Goal: Information Seeking & Learning: Check status

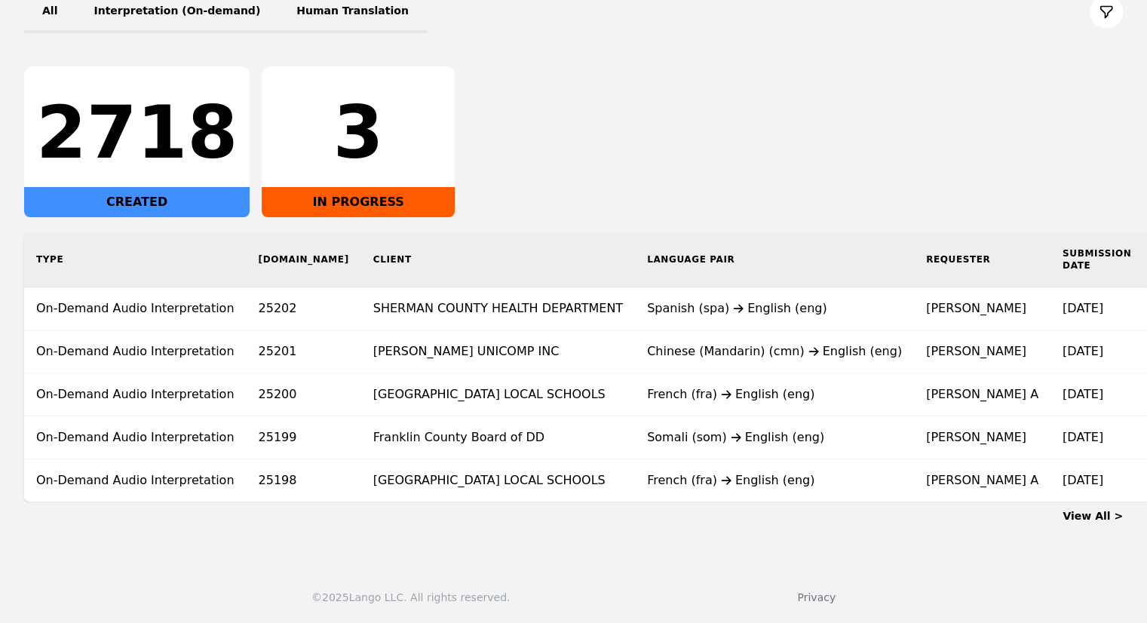
scroll to position [0, 183]
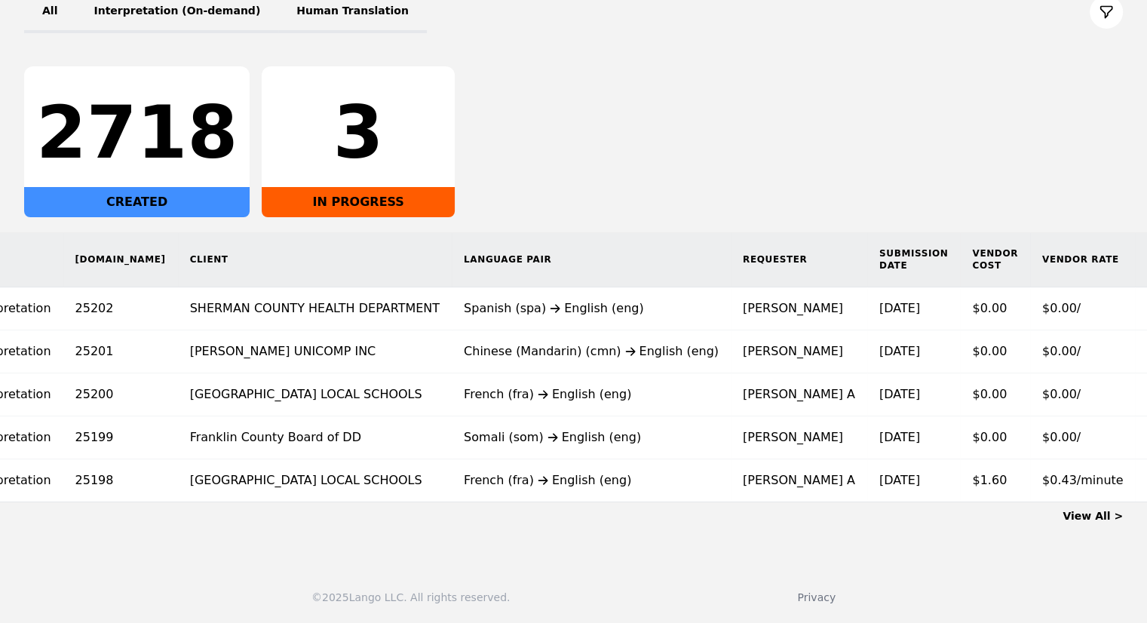
click at [1095, 523] on main "Dashboard All Interpretation (On-demand) Human Translation 2718 CREATED 3 IN PR…" at bounding box center [573, 245] width 1147 height 617
click at [1094, 517] on link "View All >" at bounding box center [1093, 516] width 60 height 12
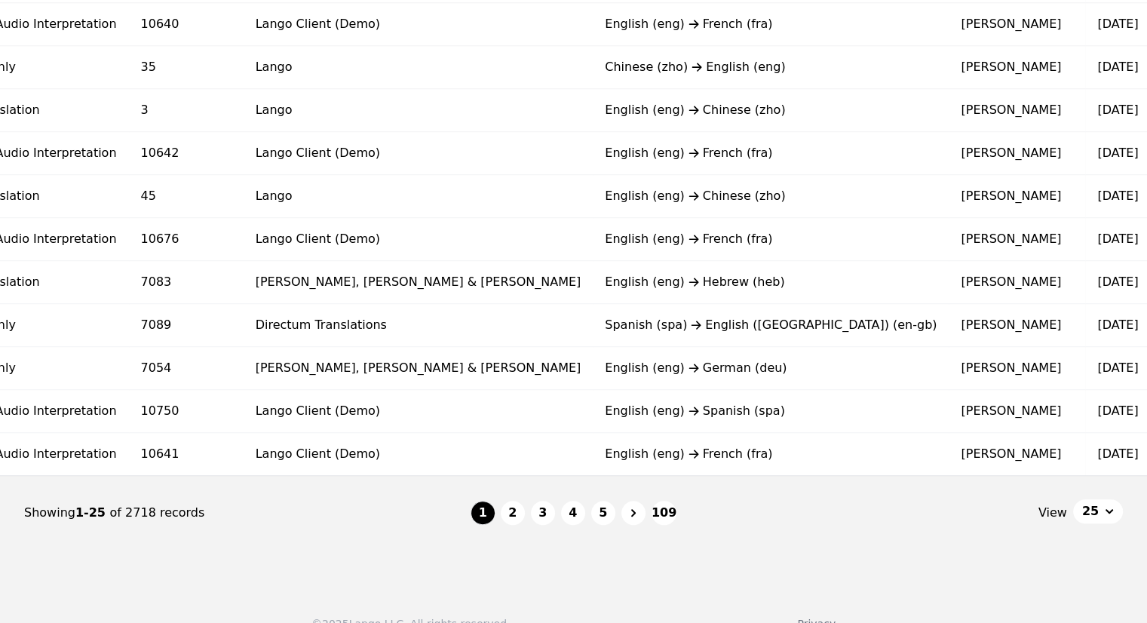
scroll to position [0, 148]
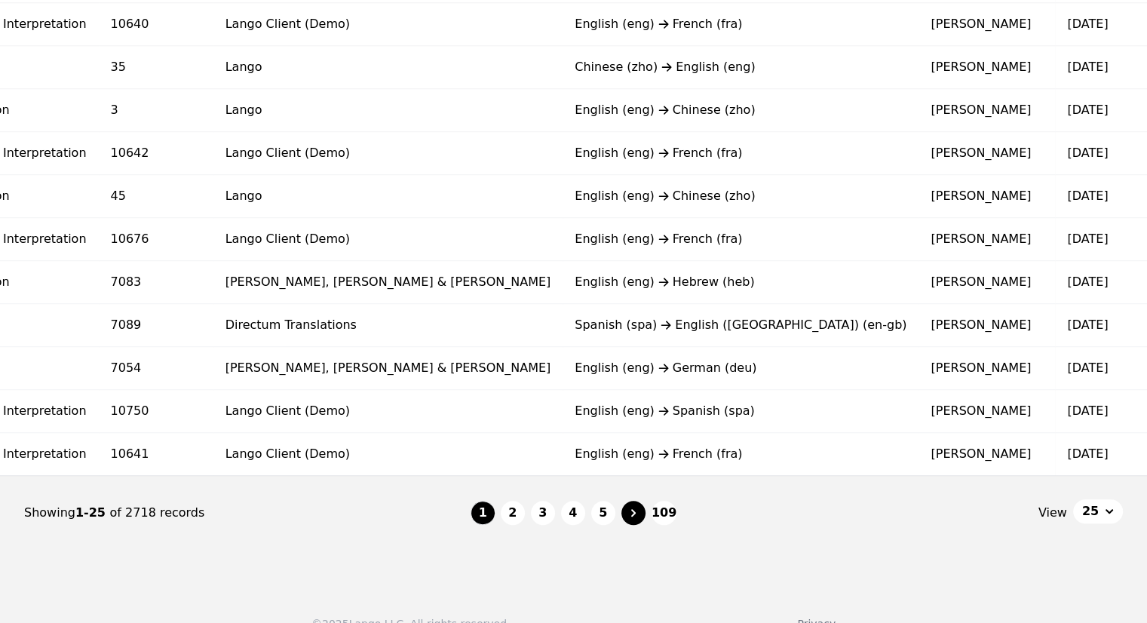
click at [631, 518] on icon "Page navigation" at bounding box center [633, 512] width 15 height 15
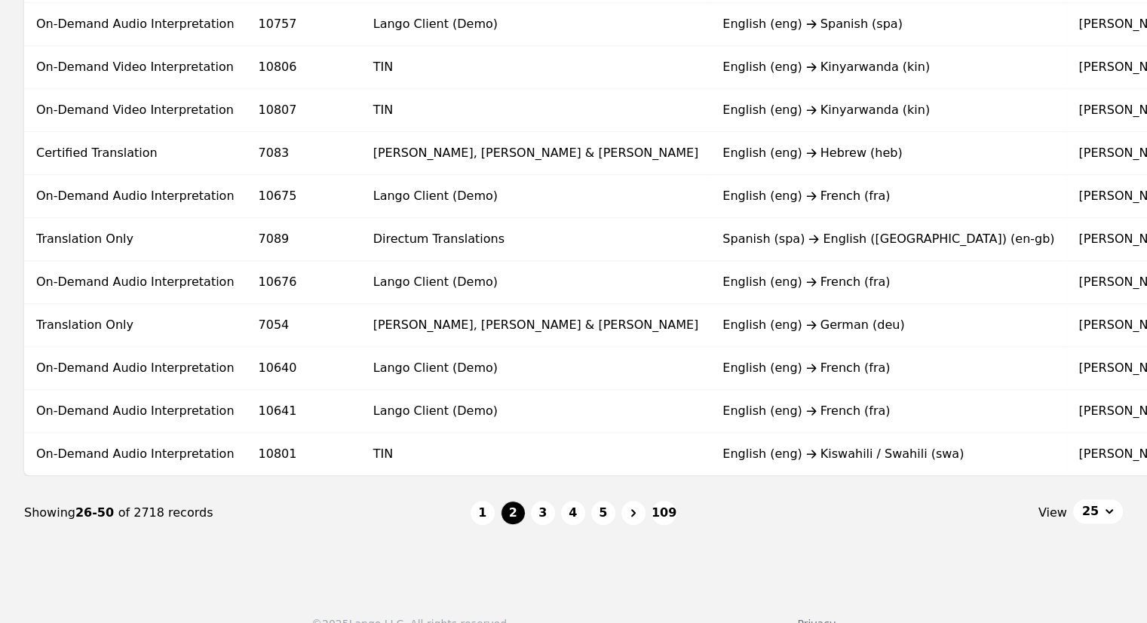
scroll to position [0, 115]
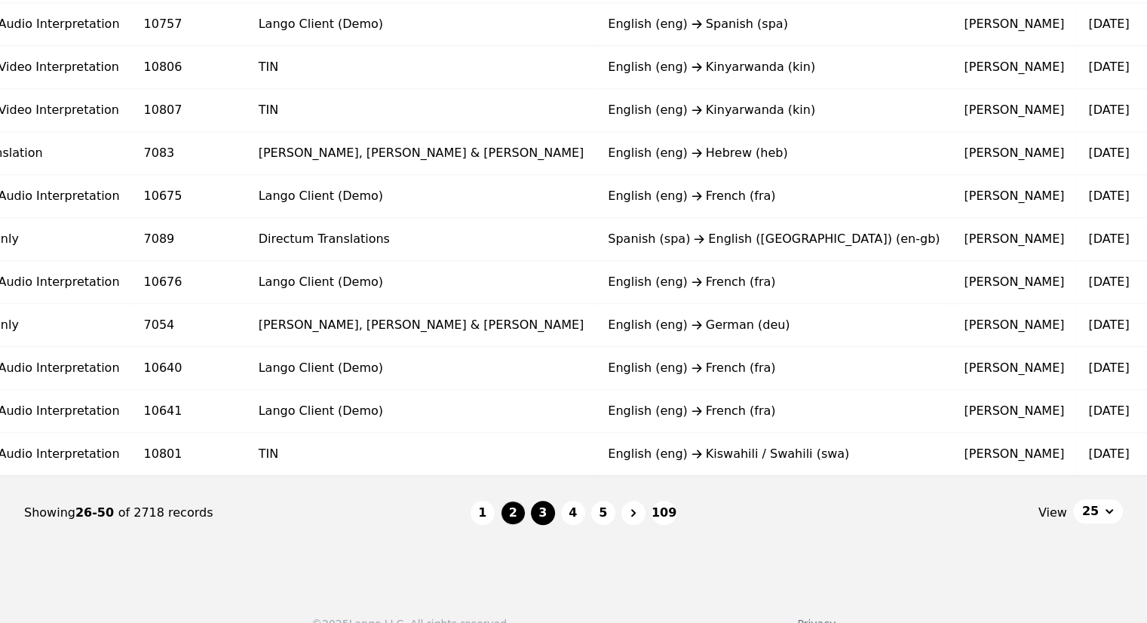
click at [538, 517] on button "3" at bounding box center [543, 513] width 24 height 24
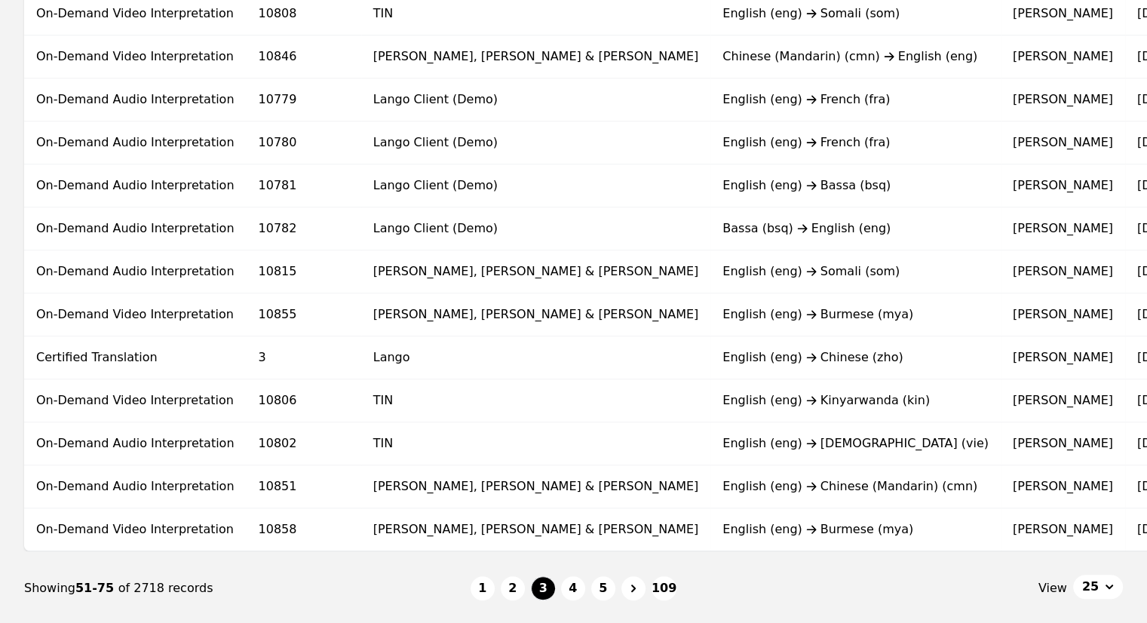
scroll to position [0, 66]
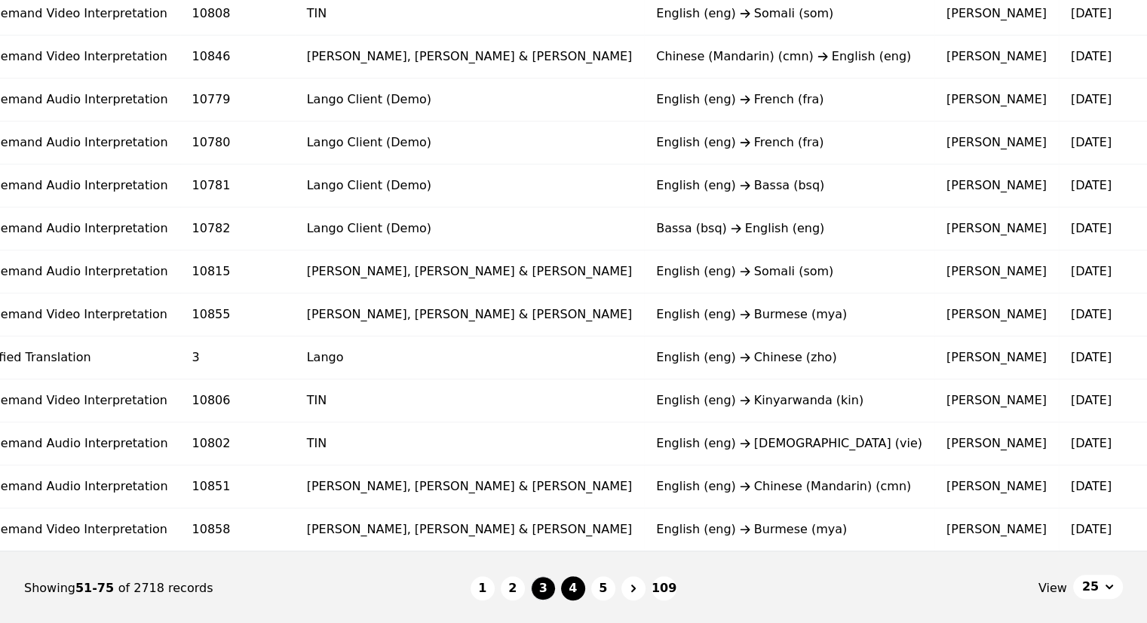
click at [581, 595] on button "4" at bounding box center [573, 588] width 24 height 24
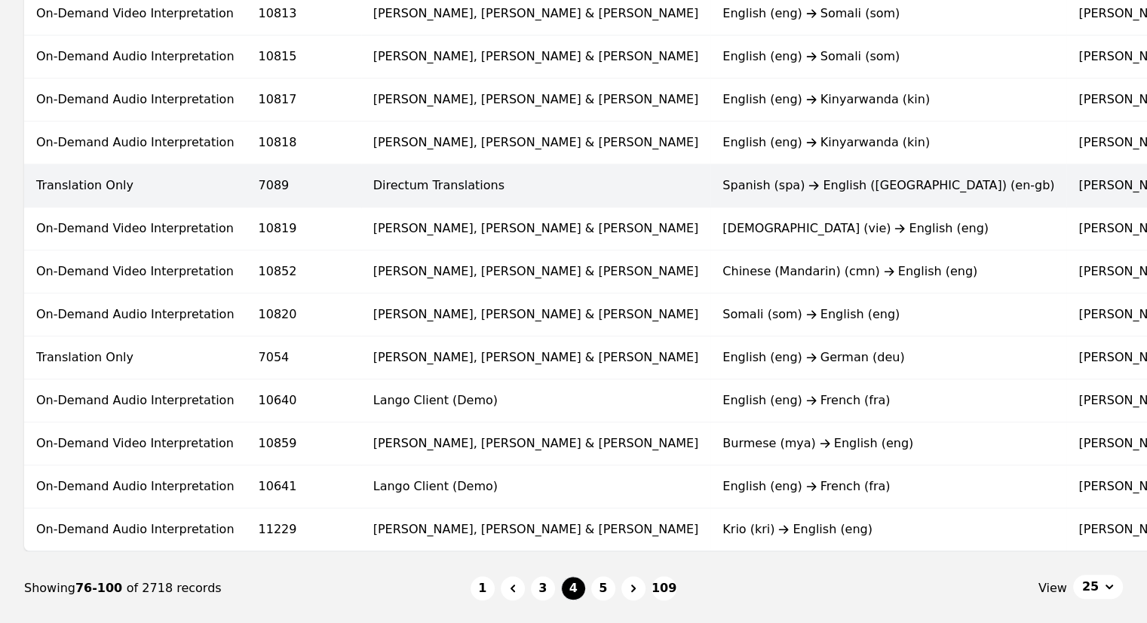
scroll to position [938, 0]
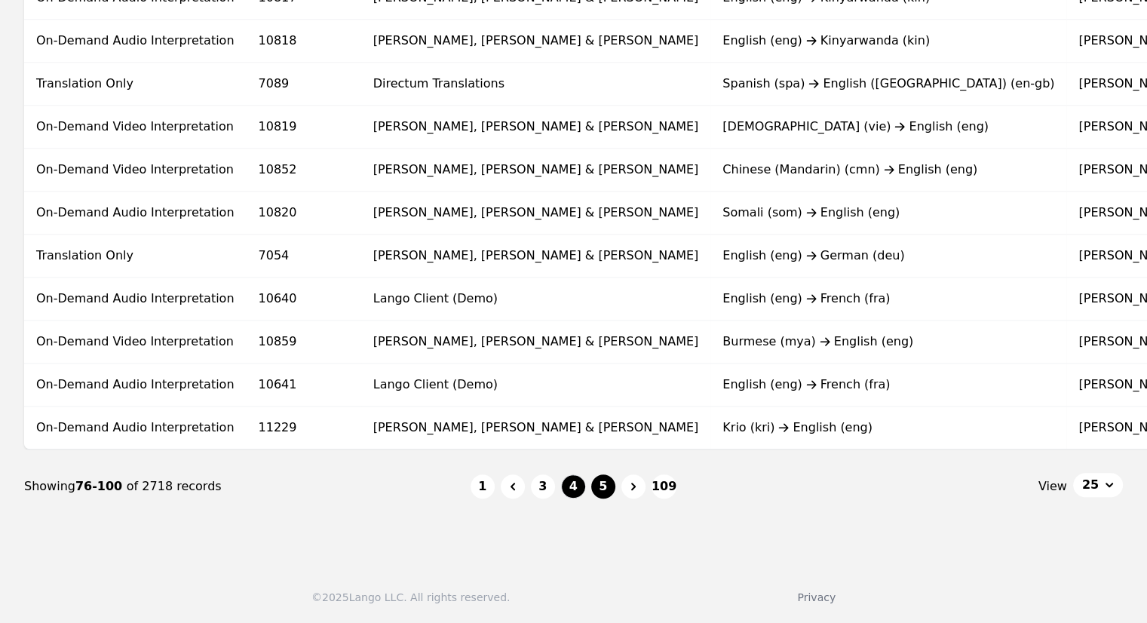
click at [611, 481] on button "5" at bounding box center [603, 486] width 24 height 24
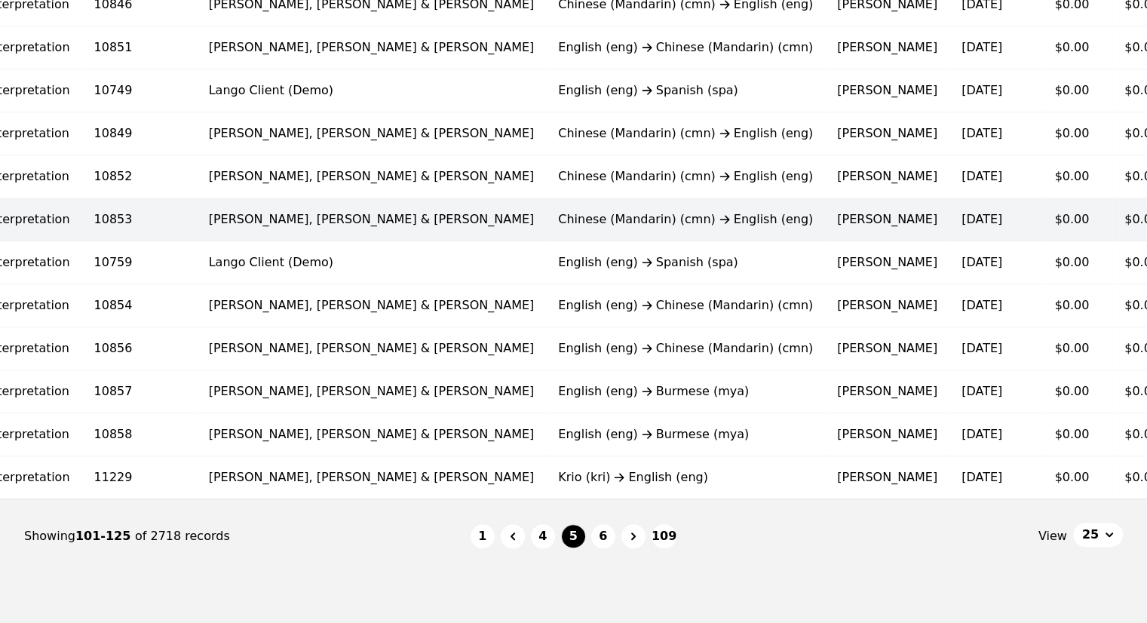
scroll to position [938, 0]
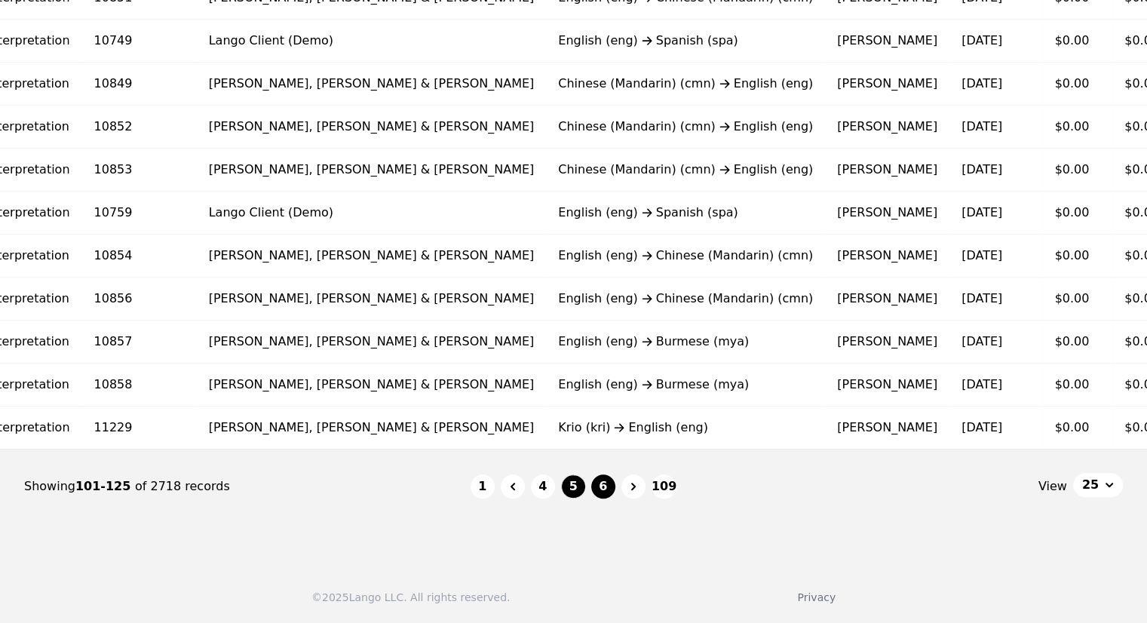
click at [602, 479] on button "6" at bounding box center [603, 486] width 24 height 24
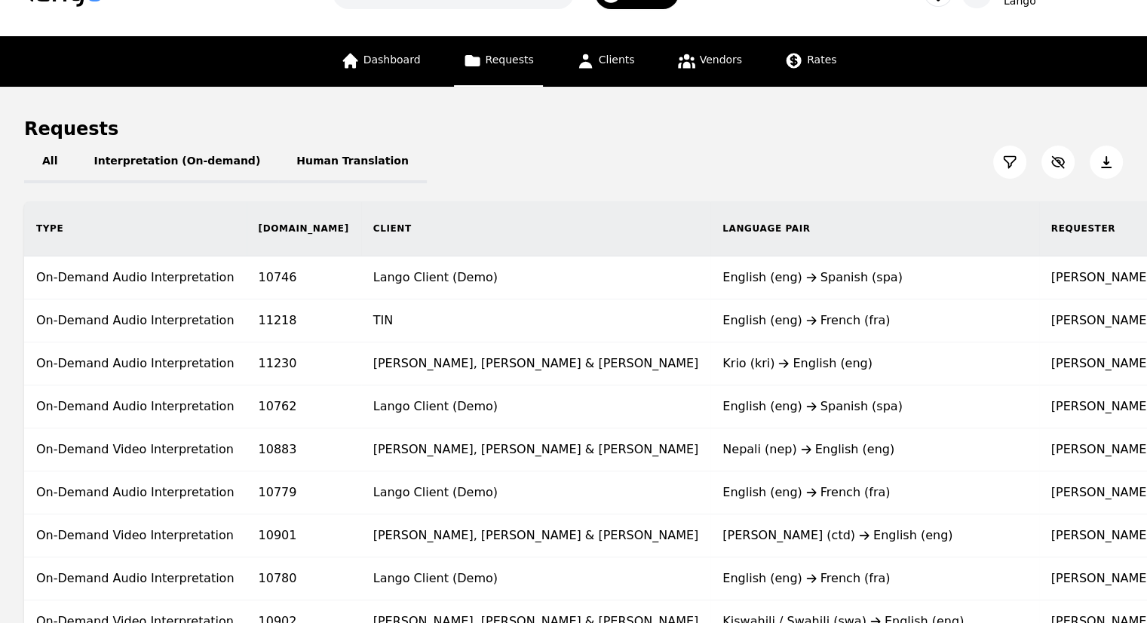
scroll to position [75, 0]
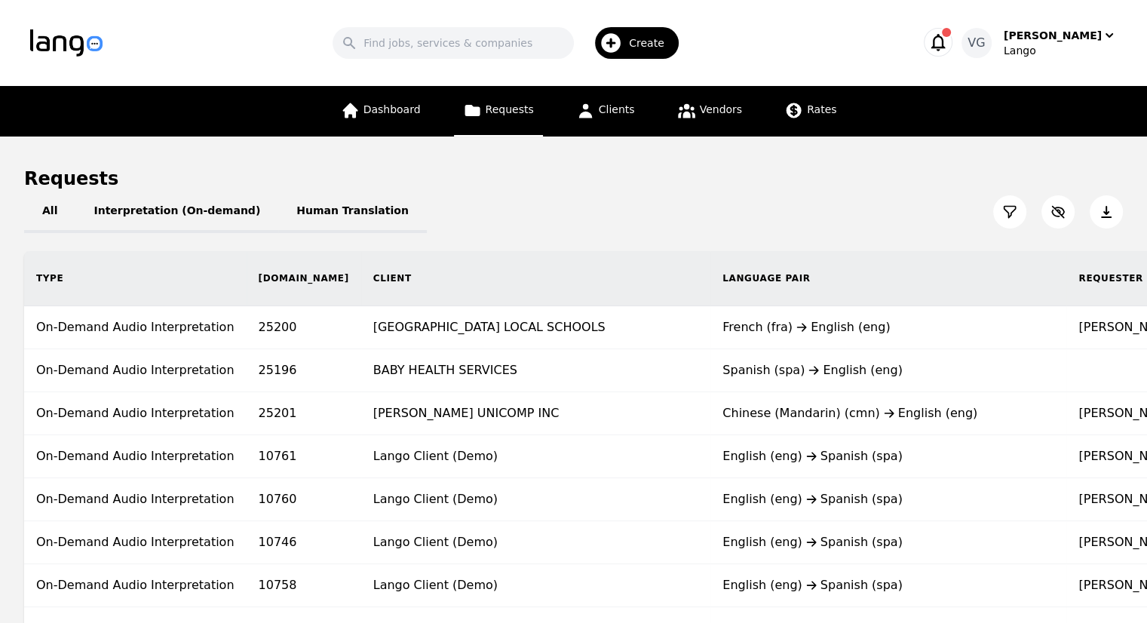
click at [83, 41] on img "button" at bounding box center [66, 42] width 72 height 27
click at [166, 206] on button "Interpretation (On-demand)" at bounding box center [176, 212] width 203 height 42
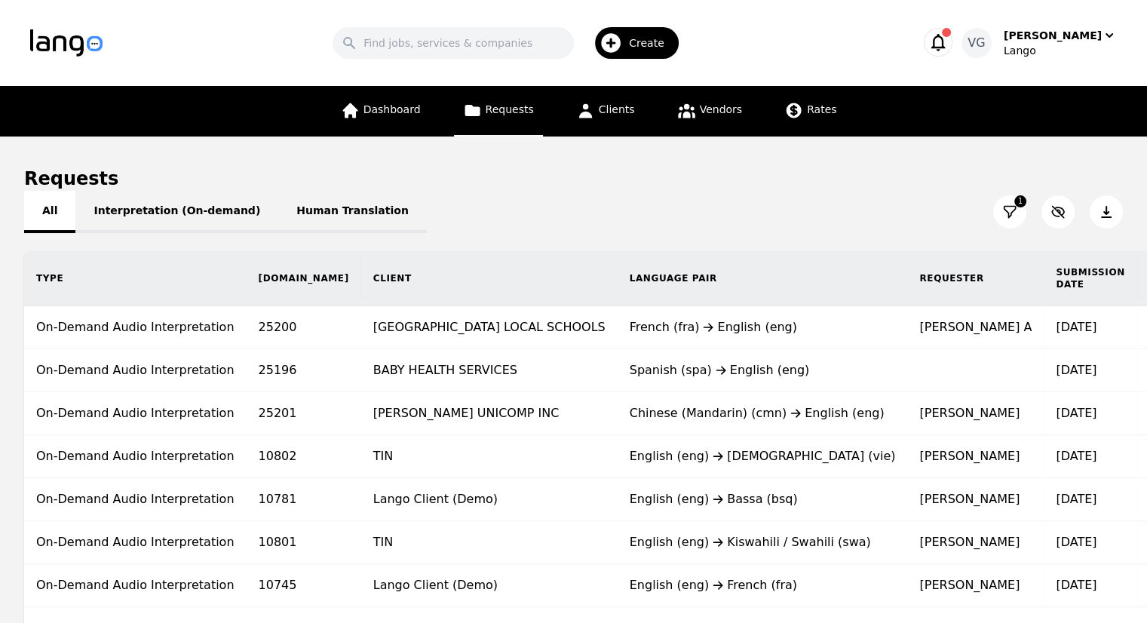
click at [58, 204] on button "All" at bounding box center [49, 212] width 51 height 42
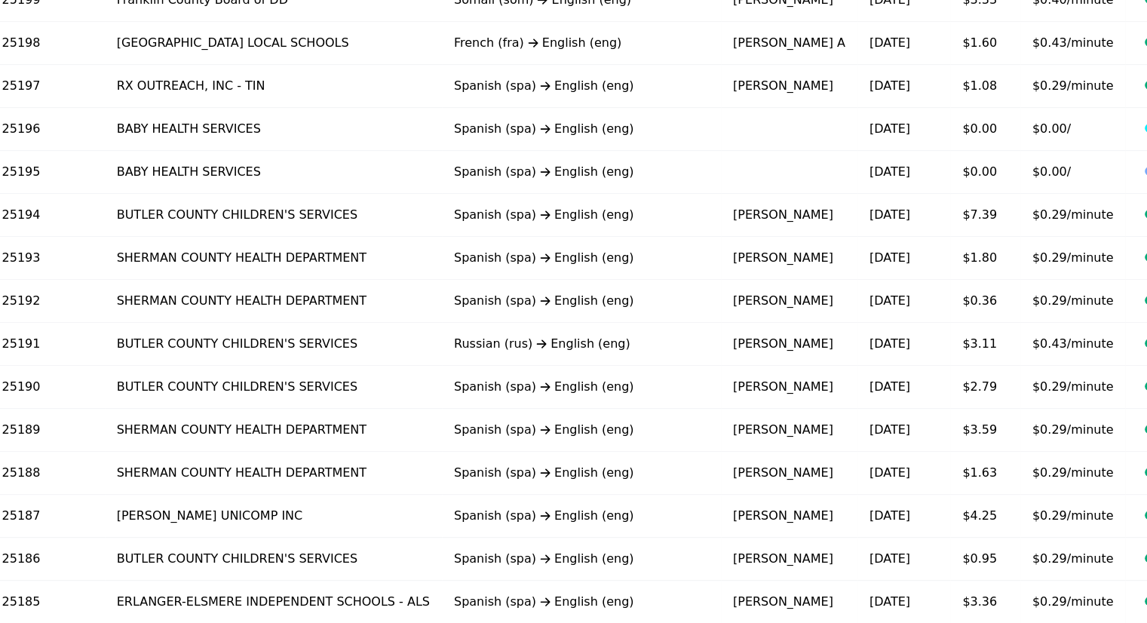
scroll to position [335, 0]
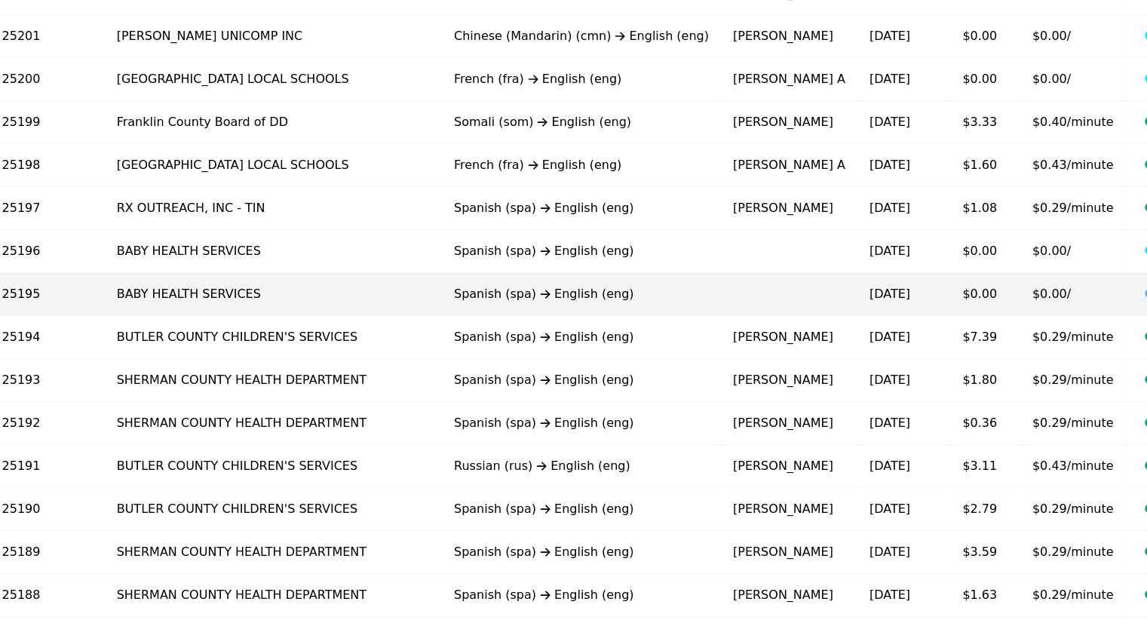
copy tr "BABY HEALTH SERVICES Spanish (spa) English (eng) 10/8/2025"
drag, startPoint x: 35, startPoint y: 295, endPoint x: 759, endPoint y: 290, distance: 723.3
click at [759, 290] on tr "On-Demand Audio Interpretation 25195 BABY HEALTH SERVICES Spanish (spa) English…" at bounding box center [546, 293] width 1557 height 43
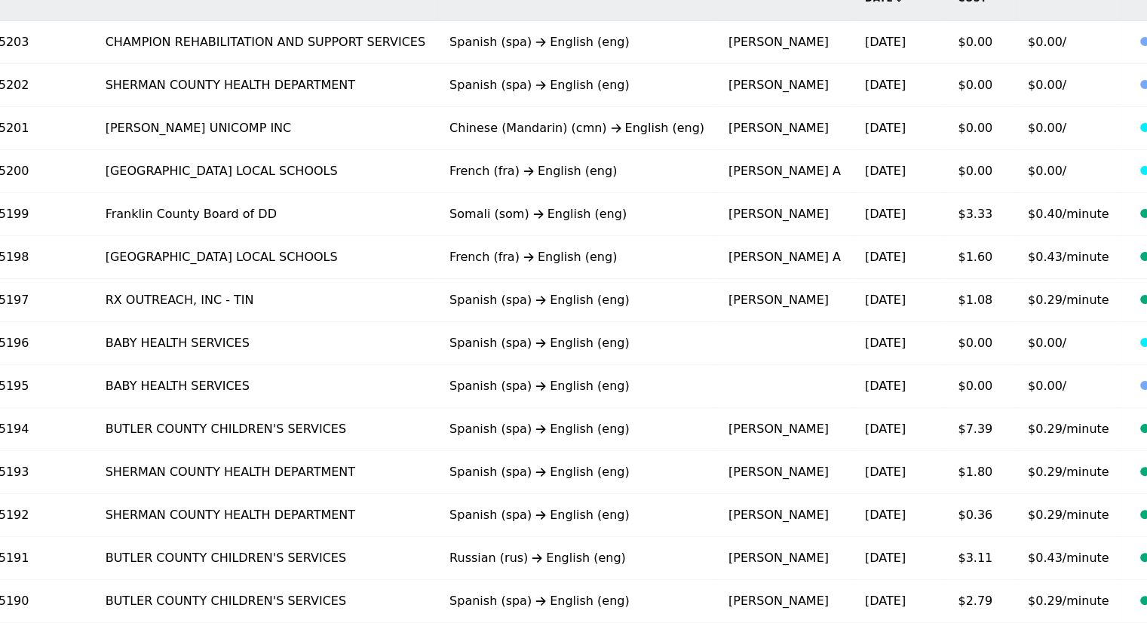
scroll to position [259, 0]
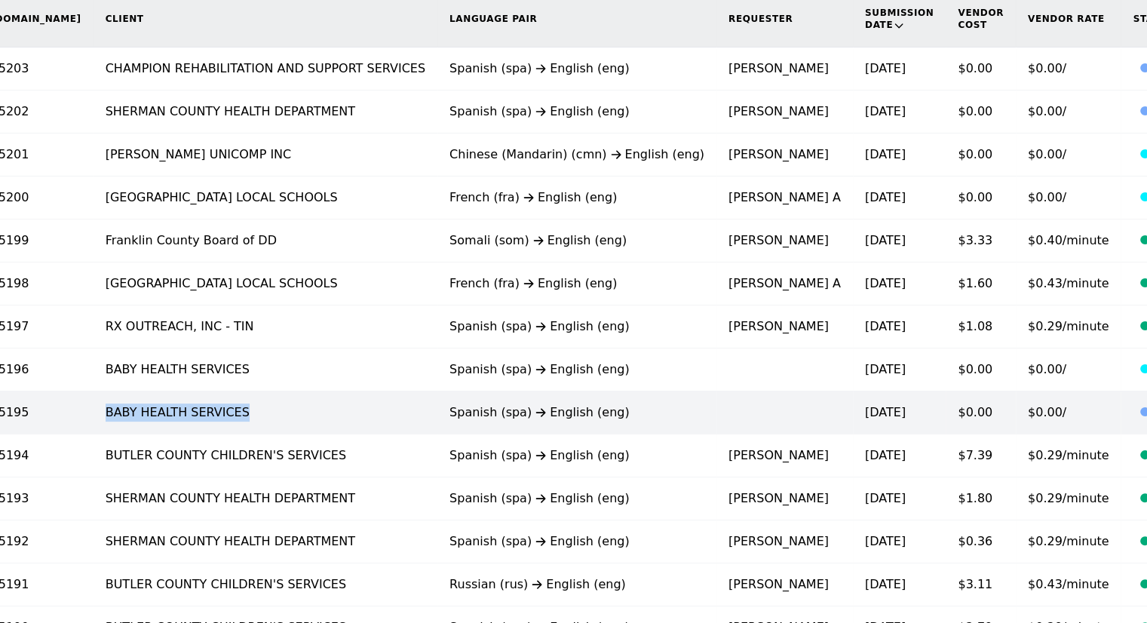
copy td "BABY HEALTH SERVICES"
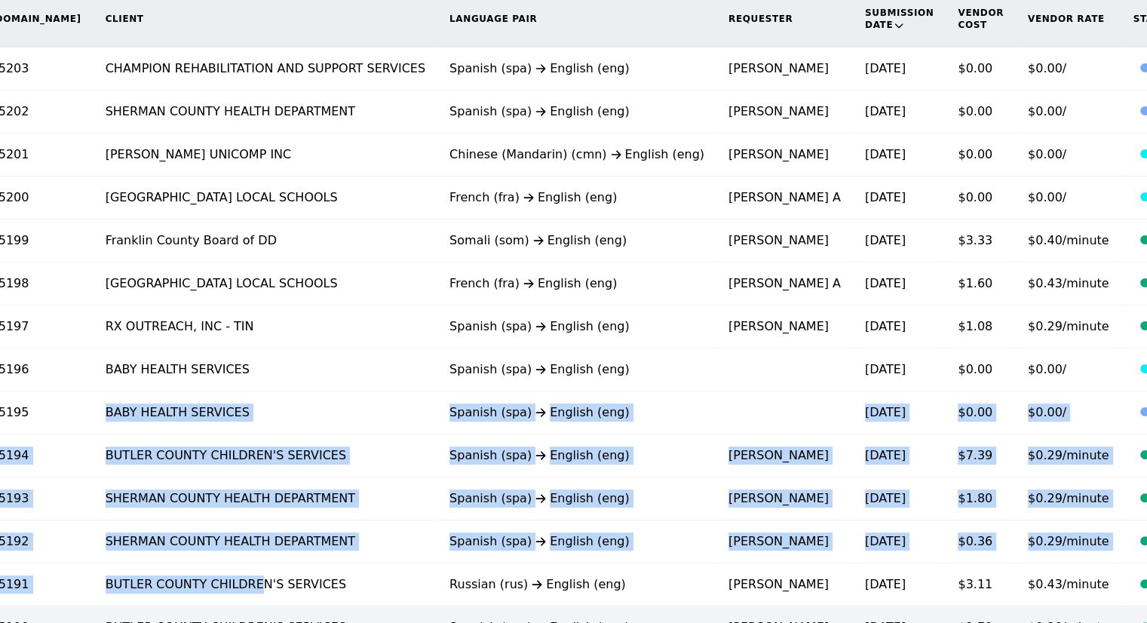
drag, startPoint x: 23, startPoint y: 408, endPoint x: 167, endPoint y: 610, distance: 247.8
click at [167, 610] on tbody "On-Demand Audio Interpretation 25203 CHAMPION REHABILITATION AND SUPPORT SERVIC…" at bounding box center [538, 584] width 1564 height 1075
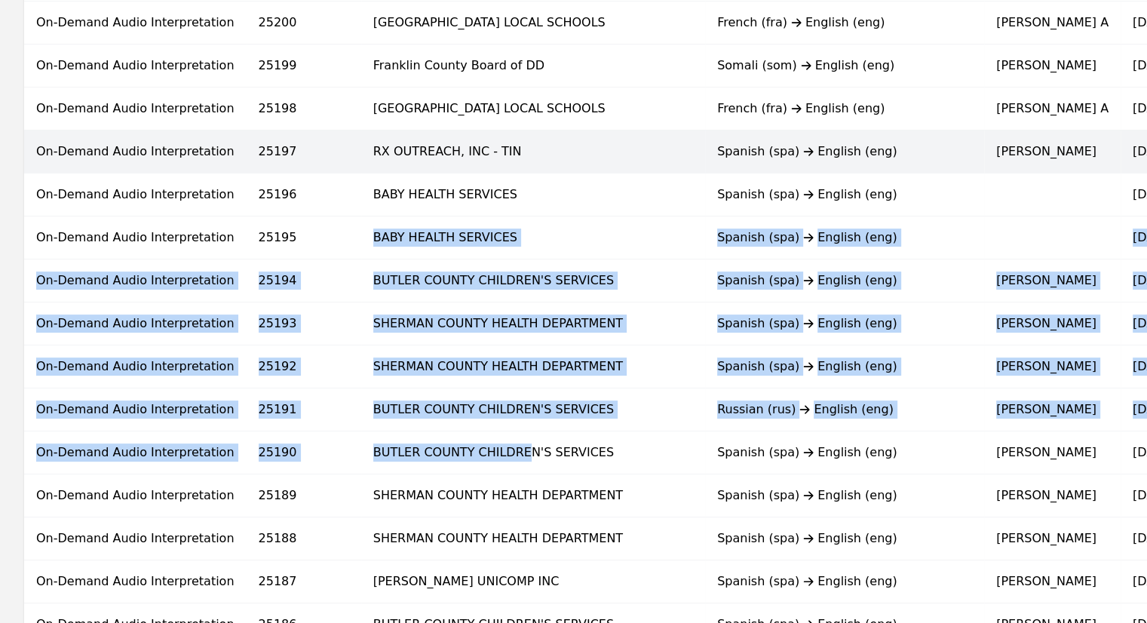
scroll to position [410, 0]
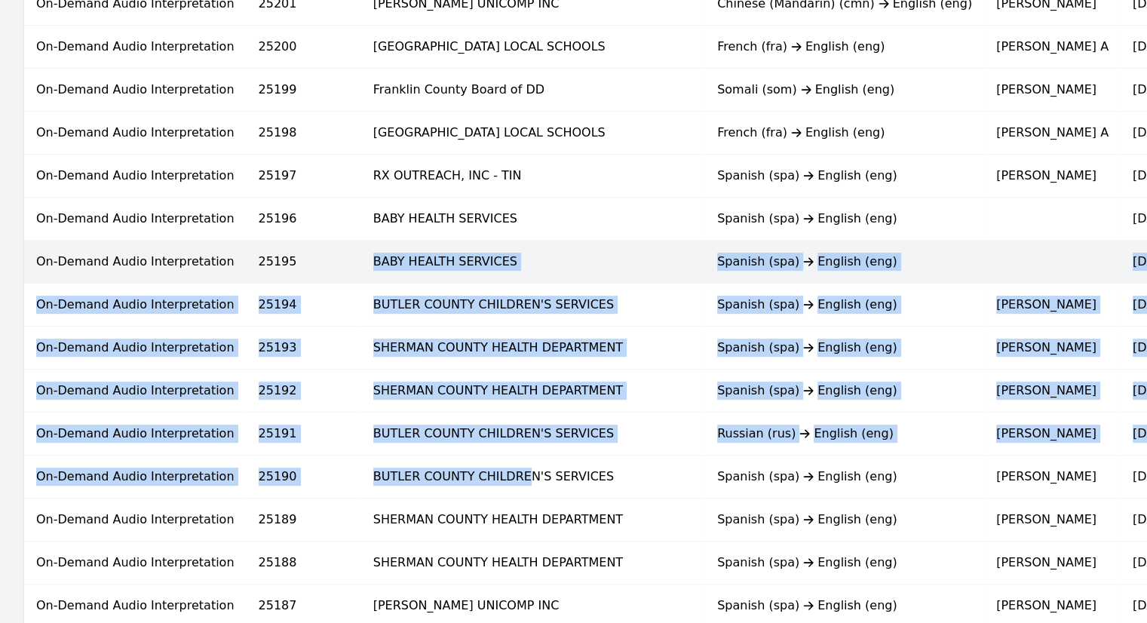
click at [522, 247] on td "BABY HEALTH SERVICES" at bounding box center [533, 261] width 344 height 43
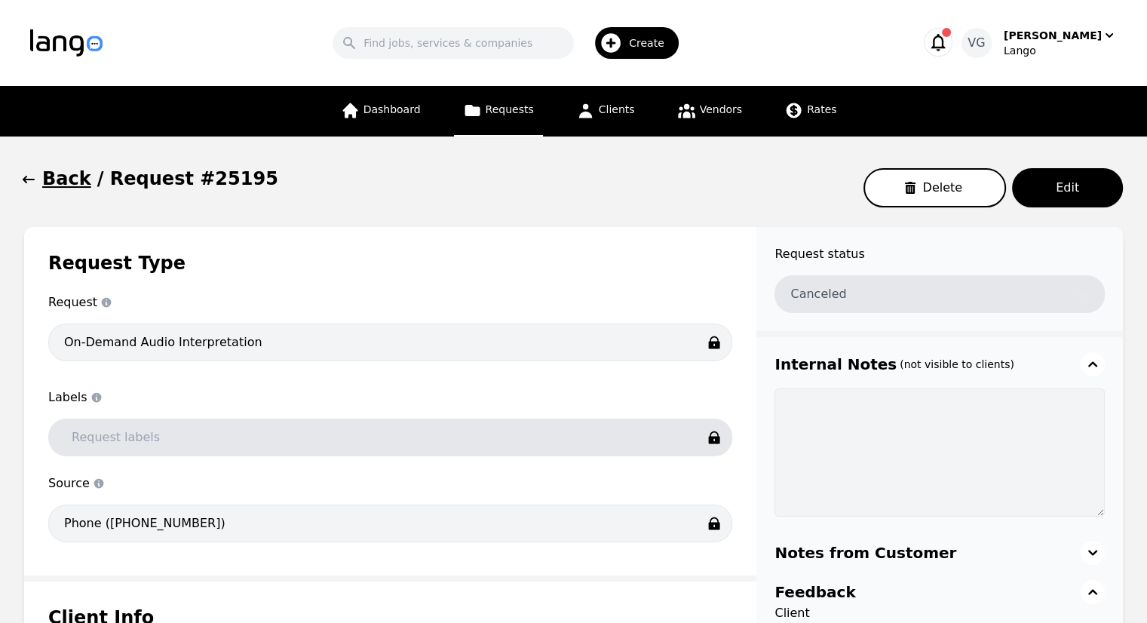
click at [59, 168] on h1 "Back" at bounding box center [66, 179] width 49 height 24
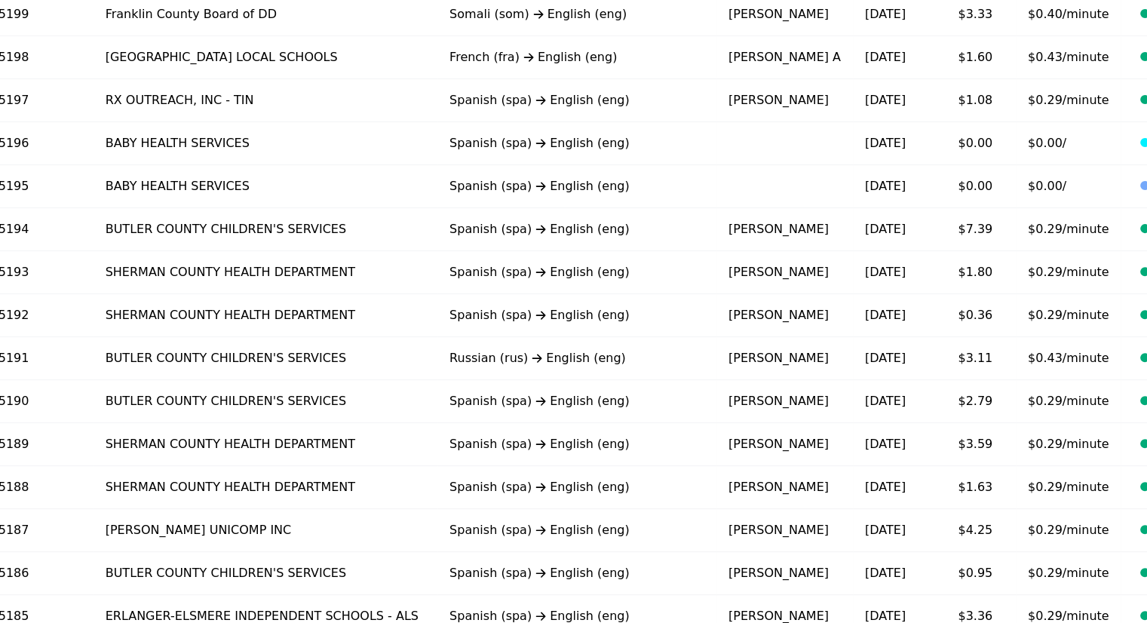
scroll to position [938, 0]
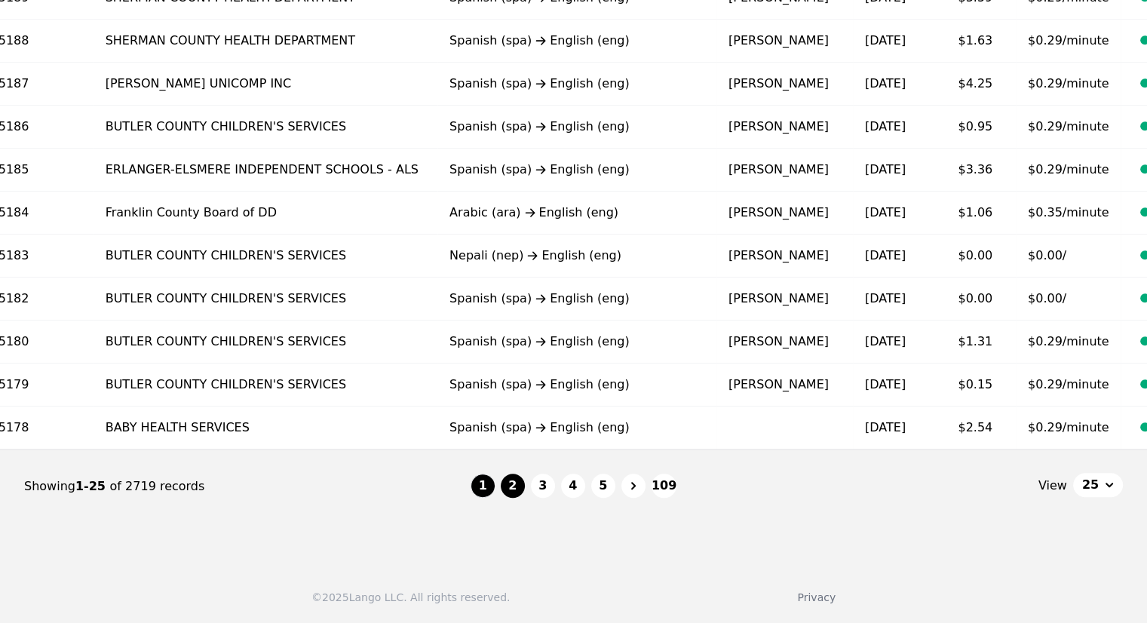
click at [505, 485] on button "2" at bounding box center [513, 486] width 24 height 24
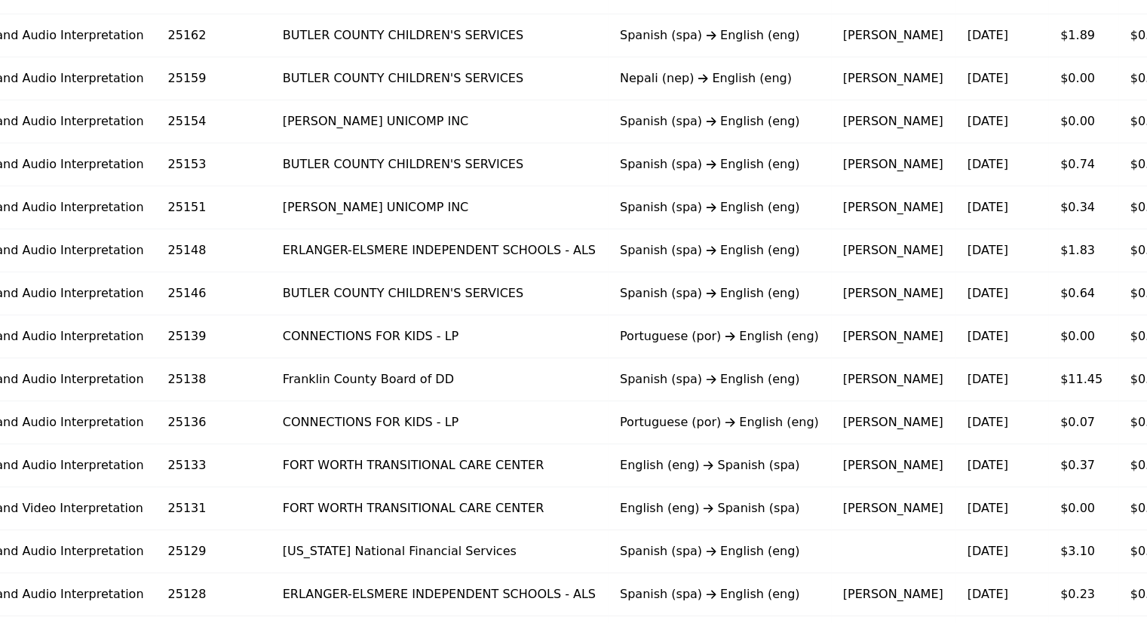
scroll to position [863, 0]
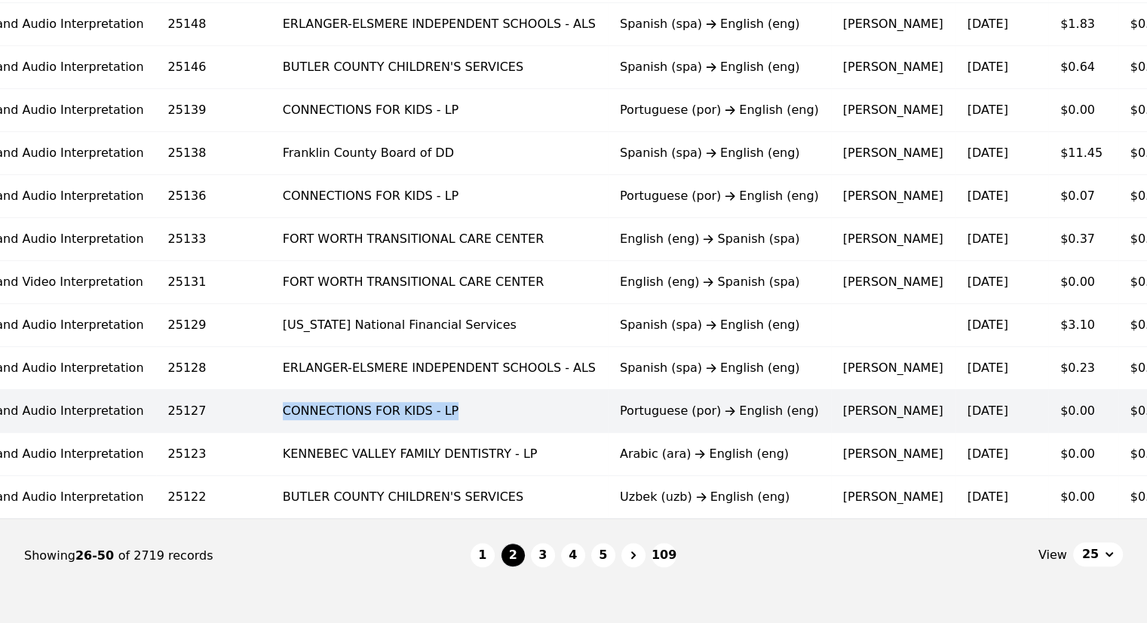
copy td "CONNECTIONS FOR KIDS - LP"
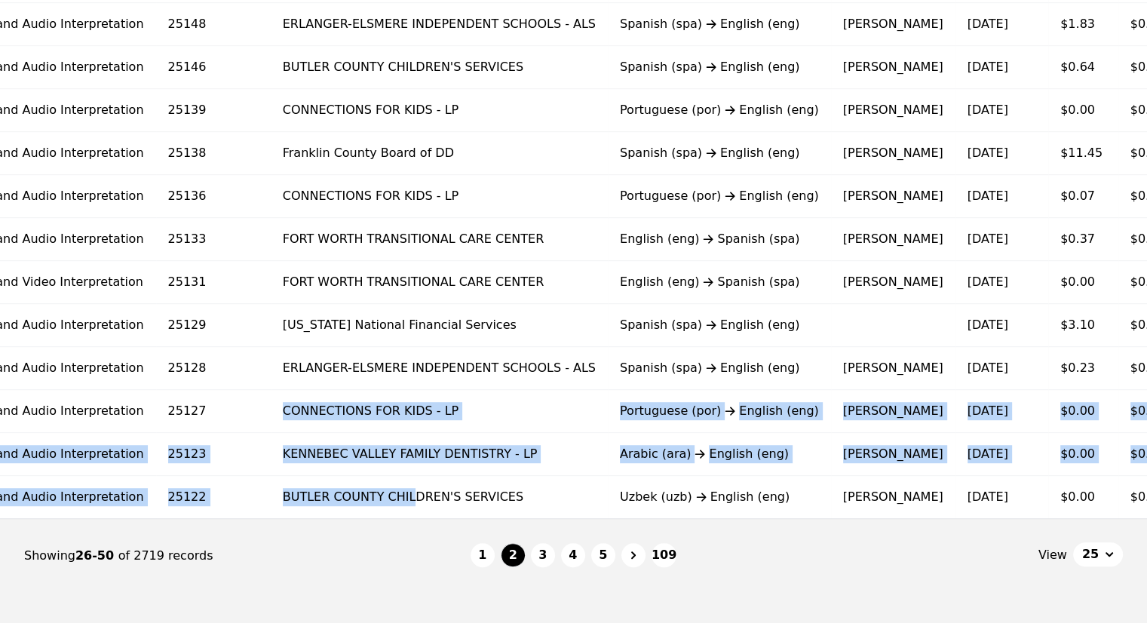
drag, startPoint x: 200, startPoint y: 408, endPoint x: 320, endPoint y: 520, distance: 164.3
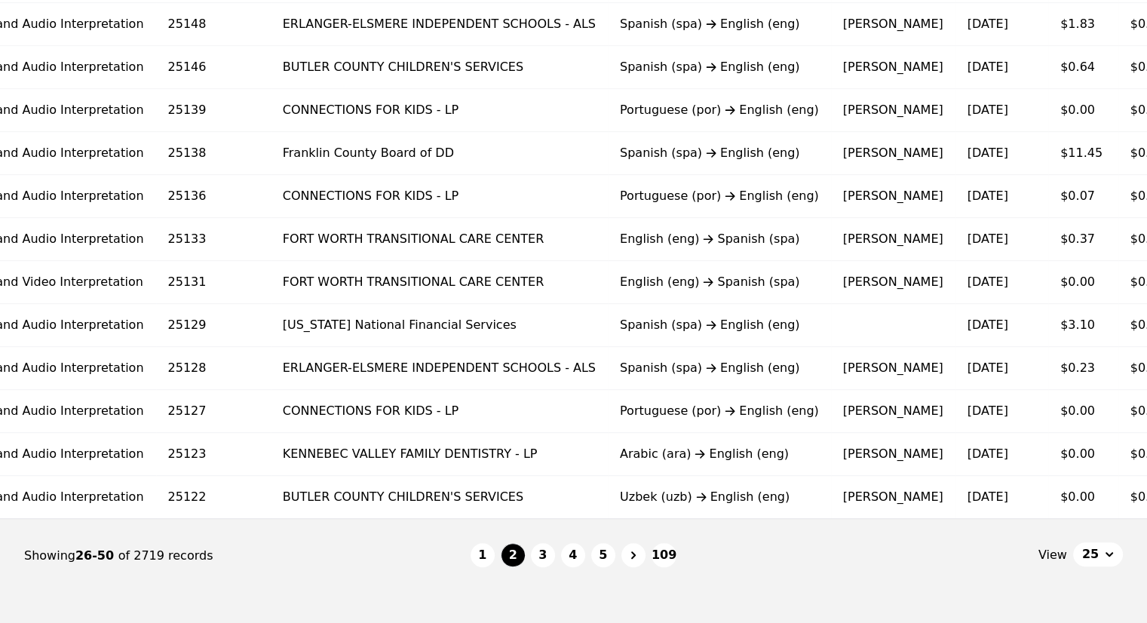
click at [323, 536] on nav "Showing 26-50 of 2719 records 1 2 3 4 5 109 View 25" at bounding box center [573, 556] width 1099 height 74
click at [238, 557] on div "Showing 26-50 of 2719 records" at bounding box center [247, 556] width 447 height 18
click at [542, 560] on button "3" at bounding box center [543, 555] width 24 height 24
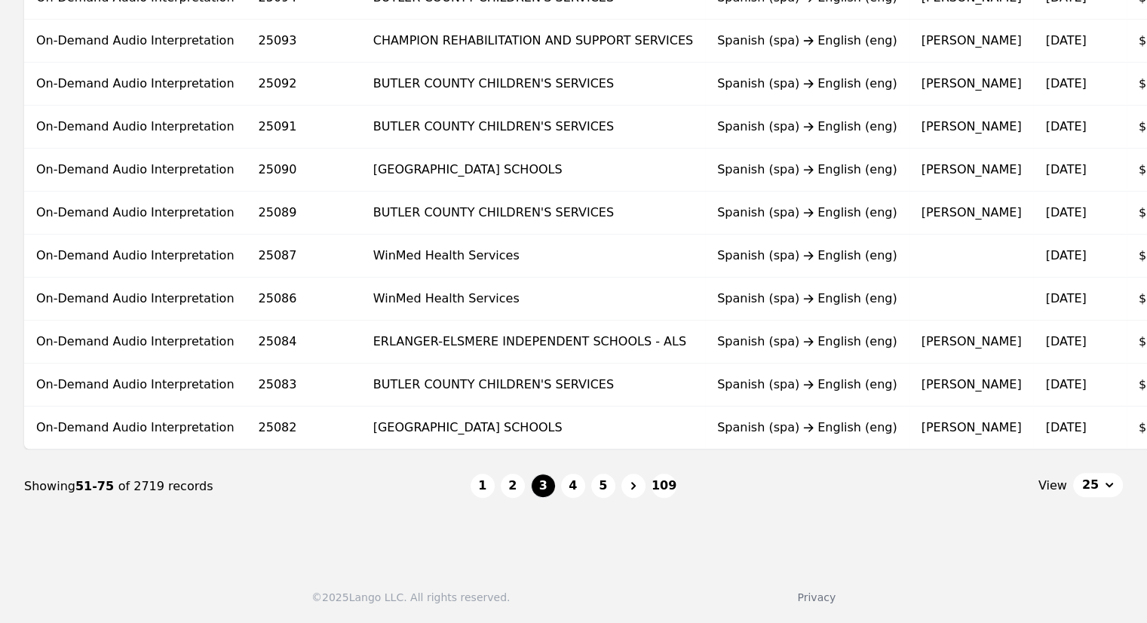
scroll to position [0, 201]
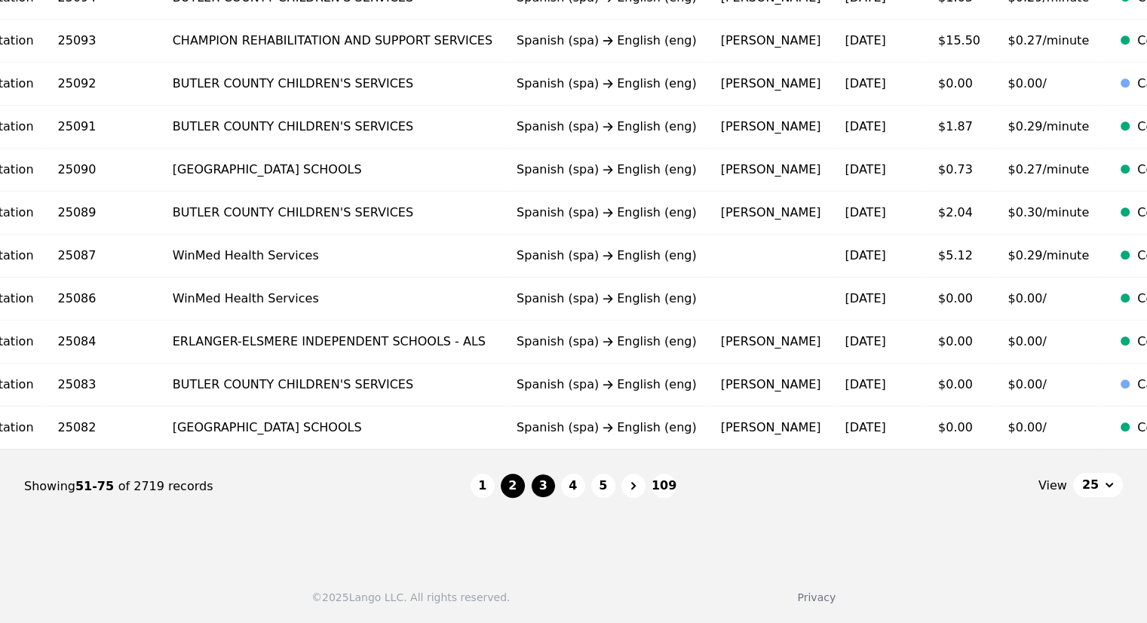
click at [512, 493] on button "2" at bounding box center [513, 486] width 24 height 24
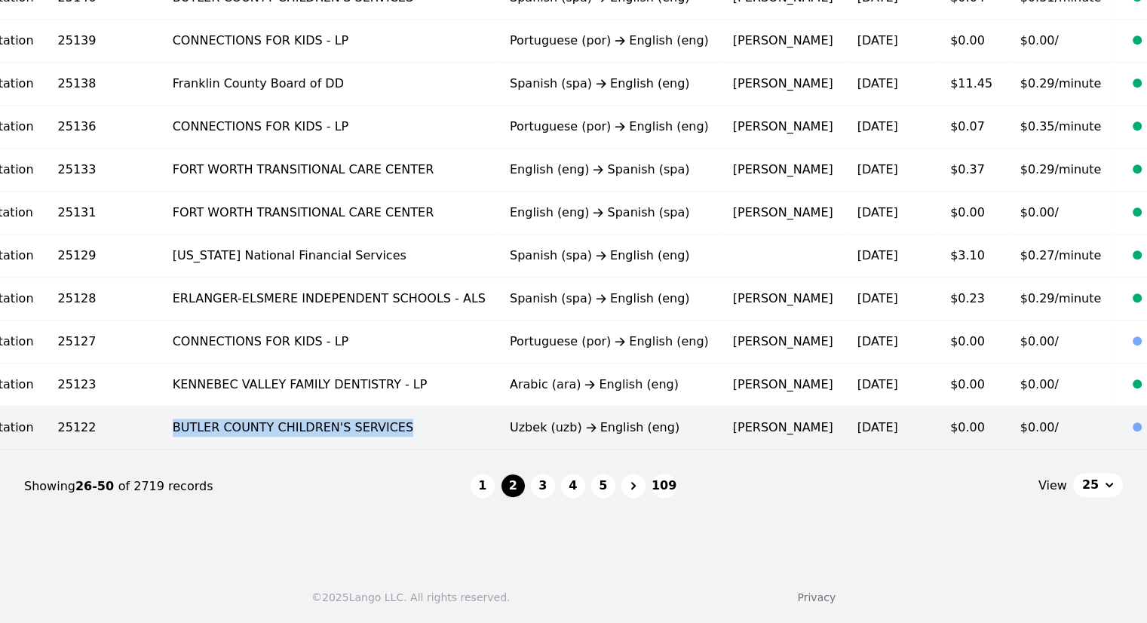
copy td "BUTLER COUNTY CHILDREN'S SERVICES"
drag, startPoint x: 88, startPoint y: 422, endPoint x: 305, endPoint y: 414, distance: 216.6
click at [305, 414] on td "BUTLER COUNTY CHILDREN'S SERVICES" at bounding box center [329, 427] width 337 height 43
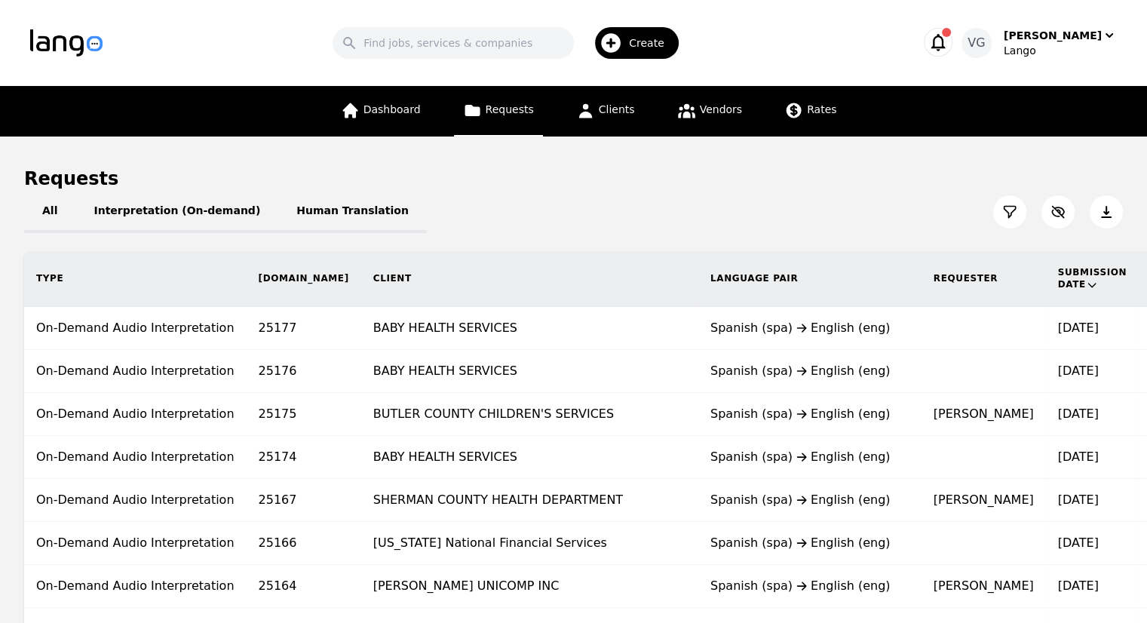
click at [211, 167] on div "Requests" at bounding box center [573, 179] width 1099 height 24
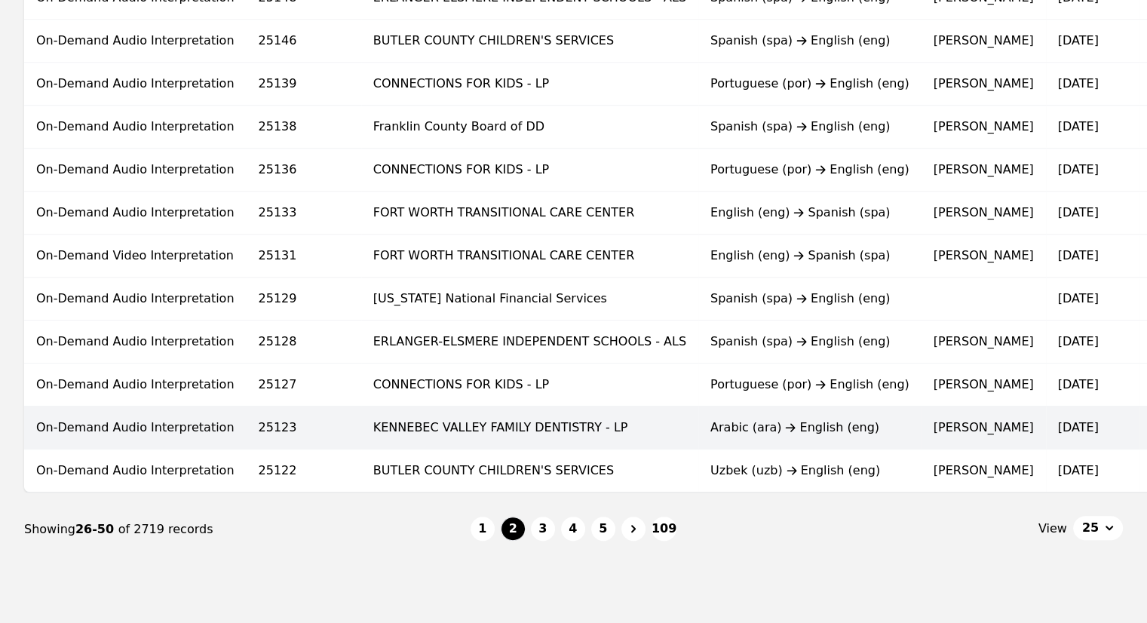
scroll to position [863, 0]
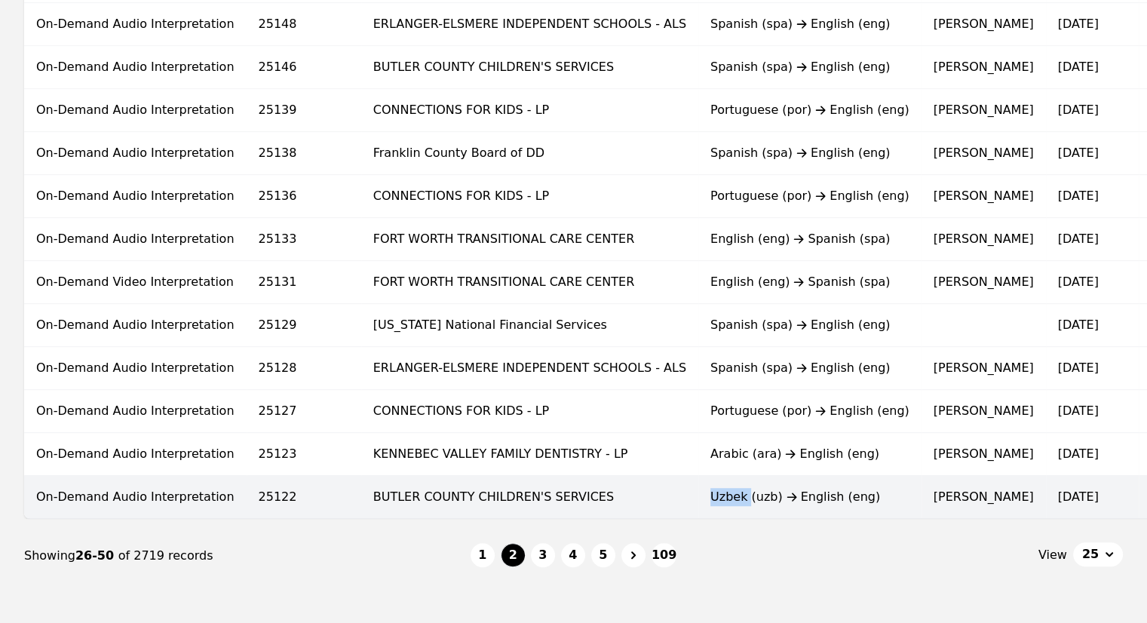
copy div "Uzbek"
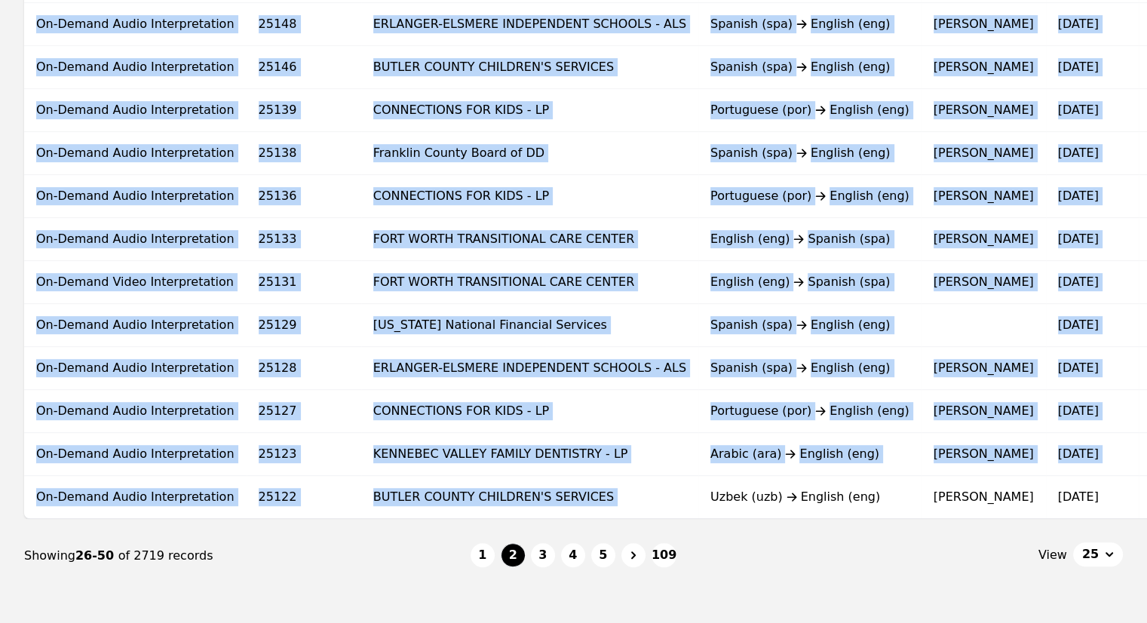
drag, startPoint x: 618, startPoint y: 498, endPoint x: 615, endPoint y: 524, distance: 26.7
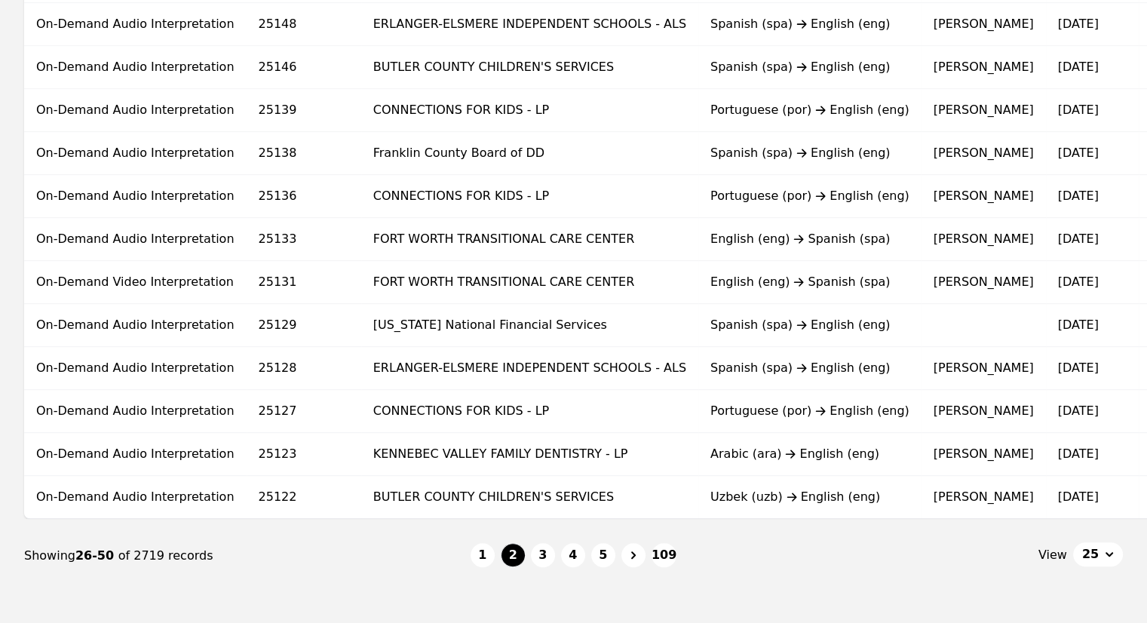
click at [193, 585] on nav "Showing 26-50 of 2719 records 1 2 3 4 5 109 View 25" at bounding box center [573, 556] width 1099 height 74
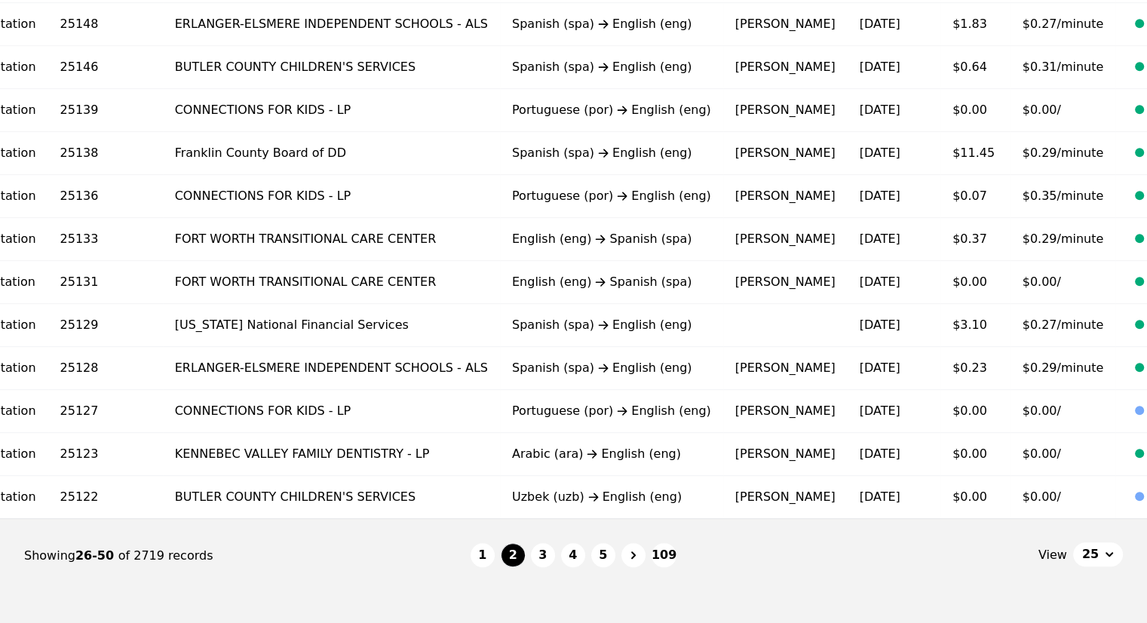
scroll to position [0, 208]
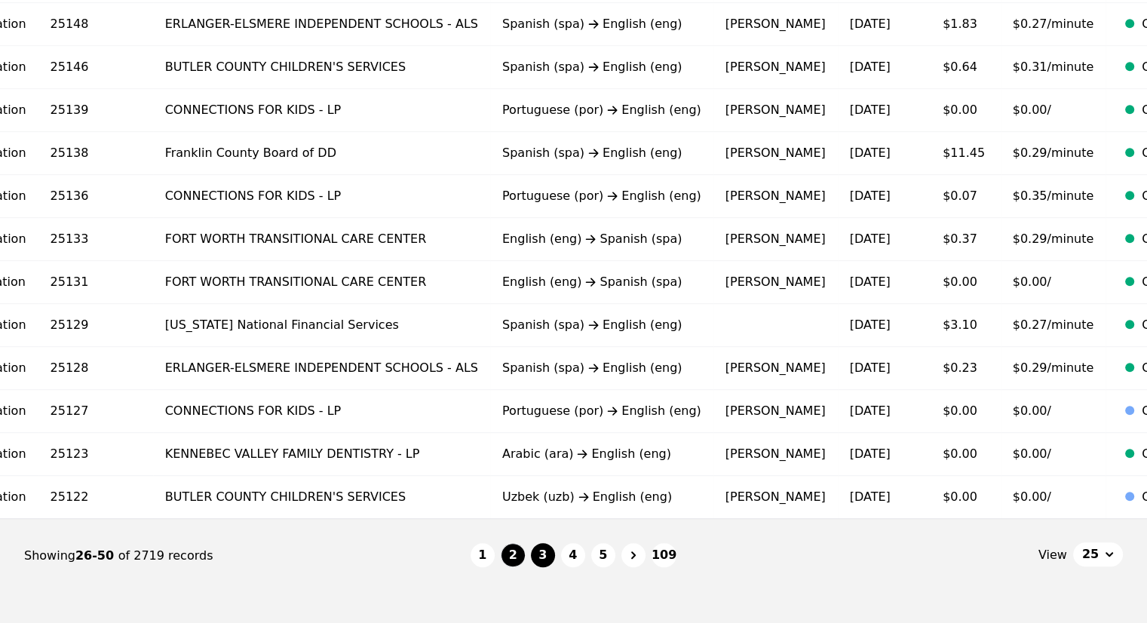
click at [547, 557] on button "3" at bounding box center [543, 555] width 24 height 24
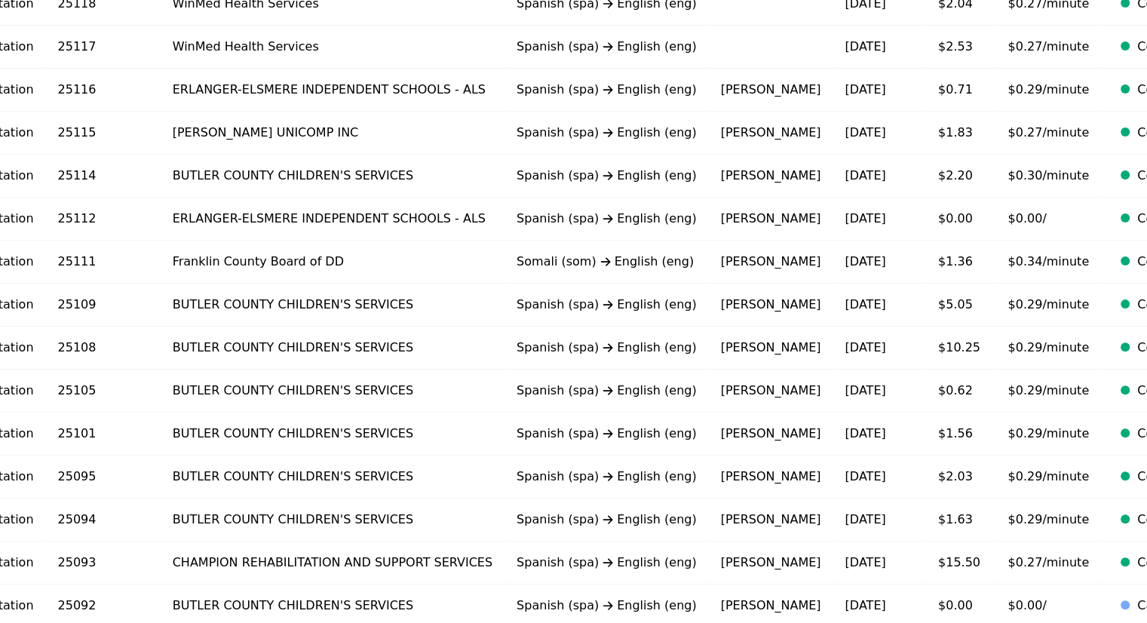
scroll to position [561, 0]
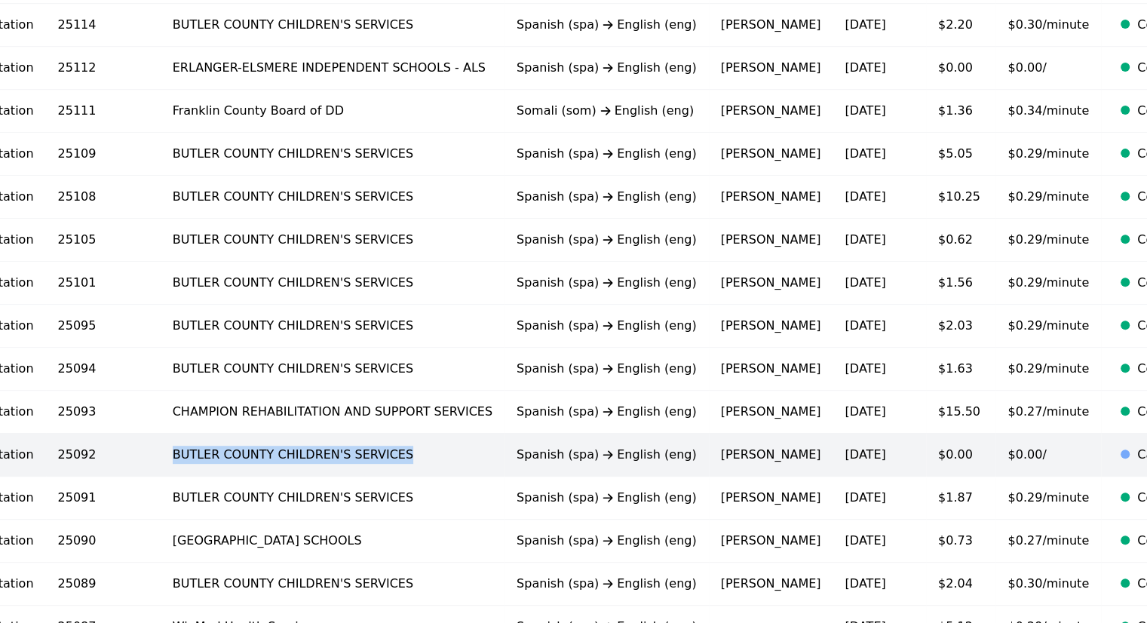
copy td "BUTLER COUNTY CHILDREN'S SERVICES"
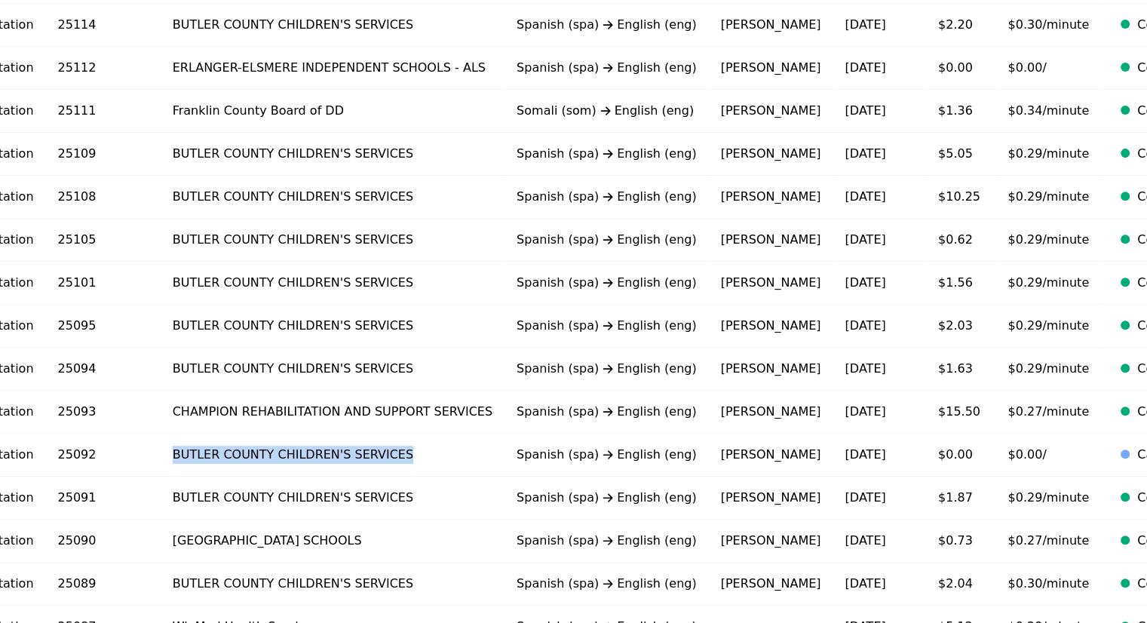
scroll to position [816, 0]
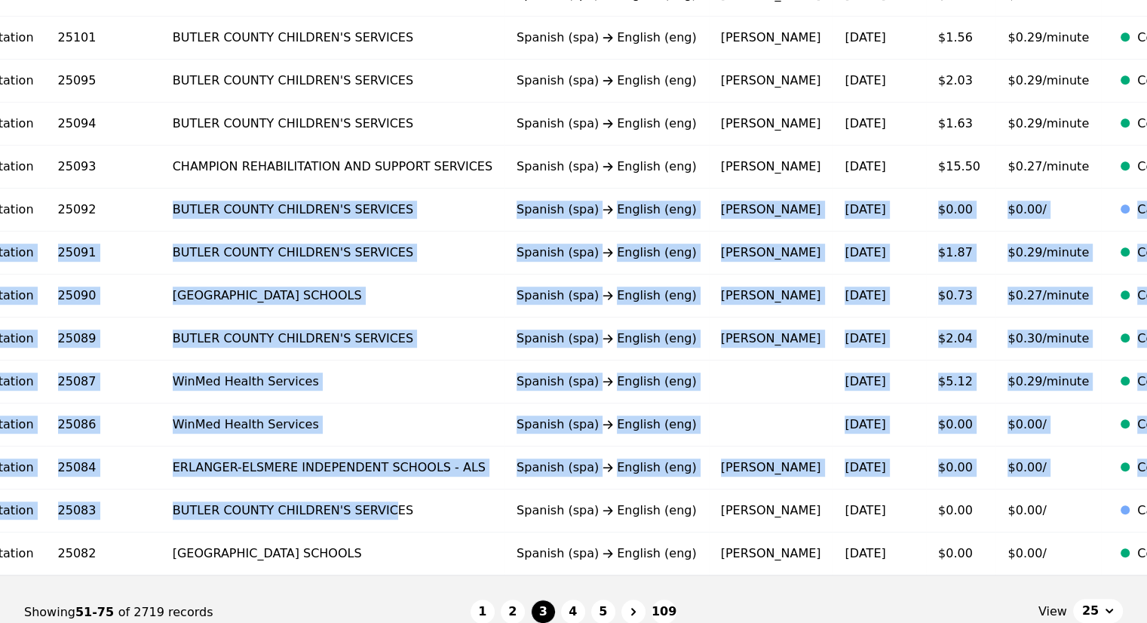
drag, startPoint x: 97, startPoint y: 453, endPoint x: 292, endPoint y: 649, distance: 276.8
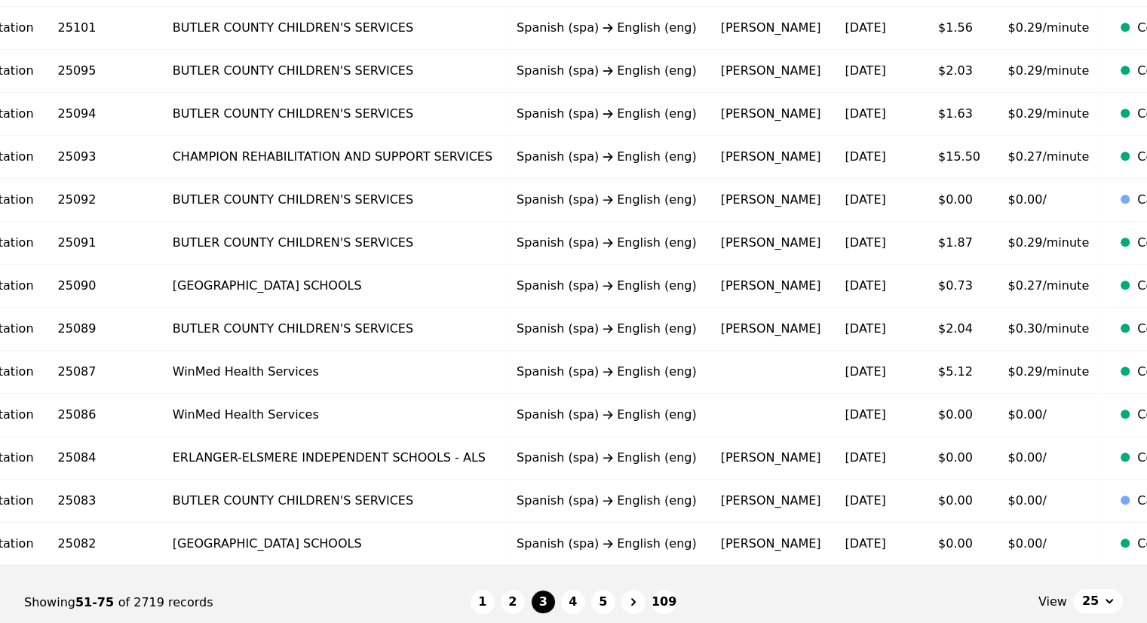
click at [858, 588] on nav "Showing 51-75 of 2719 records 1 2 3 4 5 109 View 25" at bounding box center [573, 603] width 1099 height 74
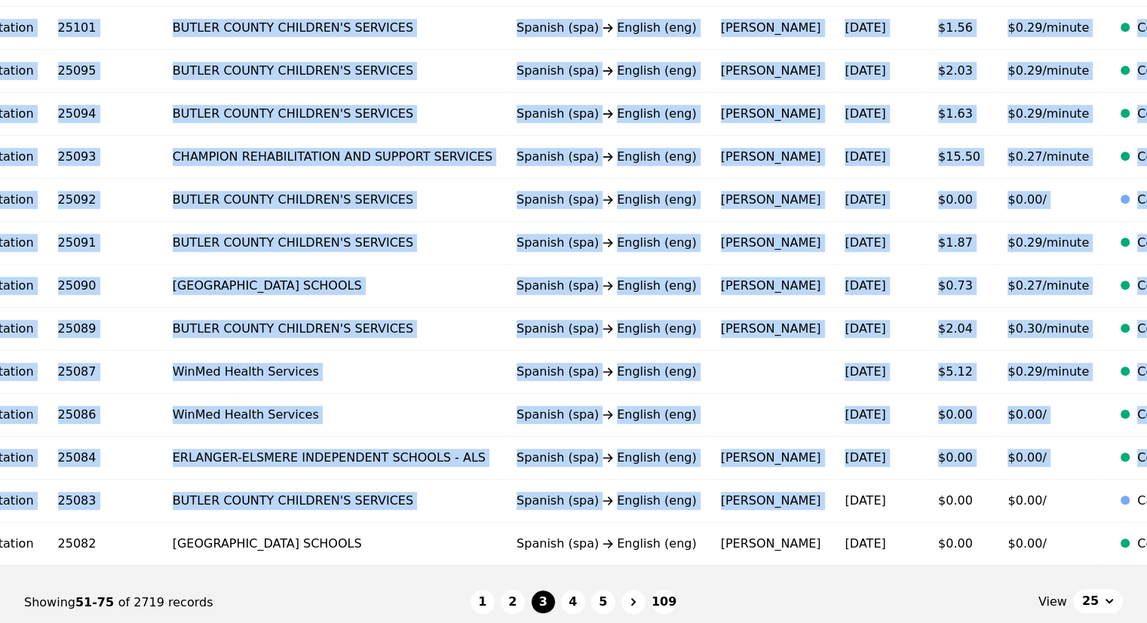
drag, startPoint x: 704, startPoint y: 496, endPoint x: 695, endPoint y: 571, distance: 76.1
click at [695, 566] on div "Type Req.ID Client Language Pair Requester Submission Date Vendor Cost Vendor R…" at bounding box center [573, 0] width 1147 height 1131
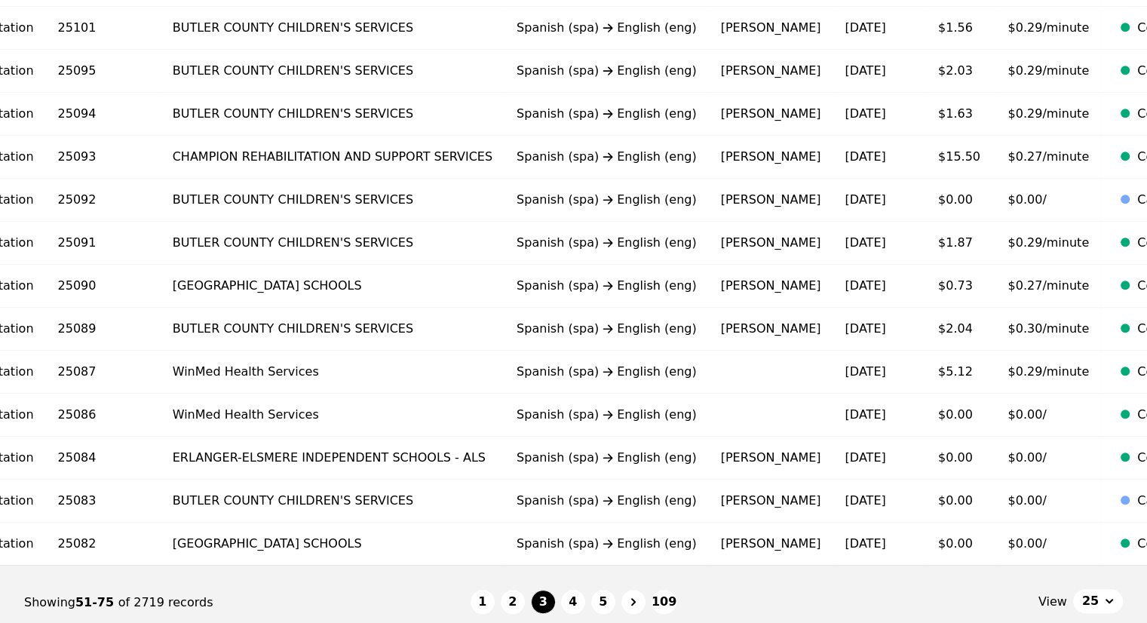
click at [707, 577] on nav "Showing 51-75 of 2719 records 1 2 3 4 5 109 View 25" at bounding box center [573, 603] width 1099 height 74
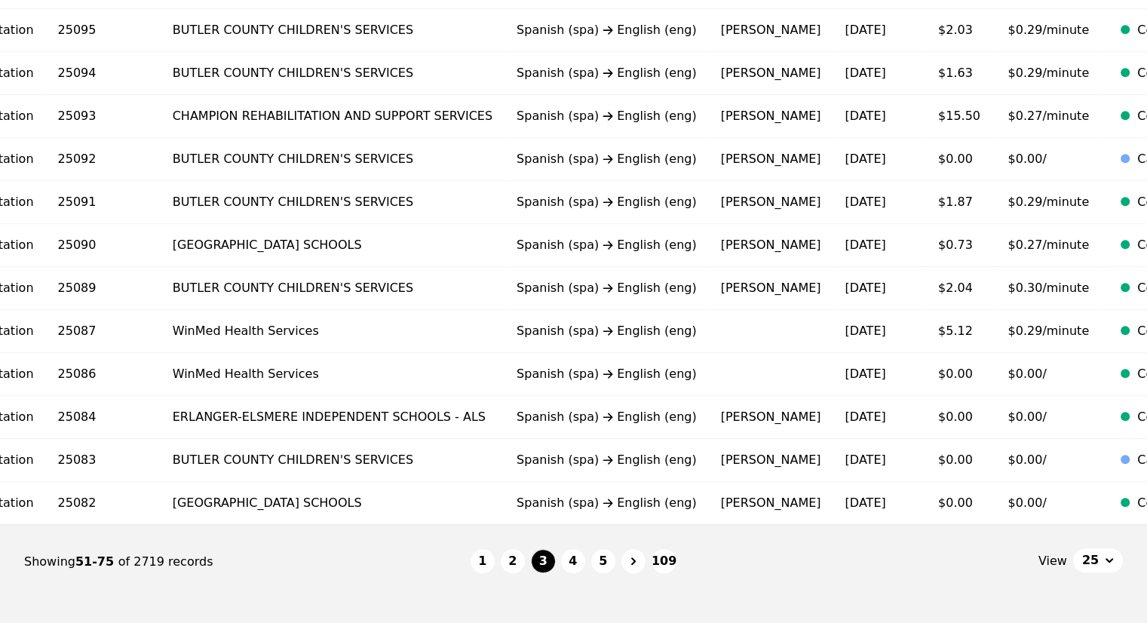
scroll to position [892, 0]
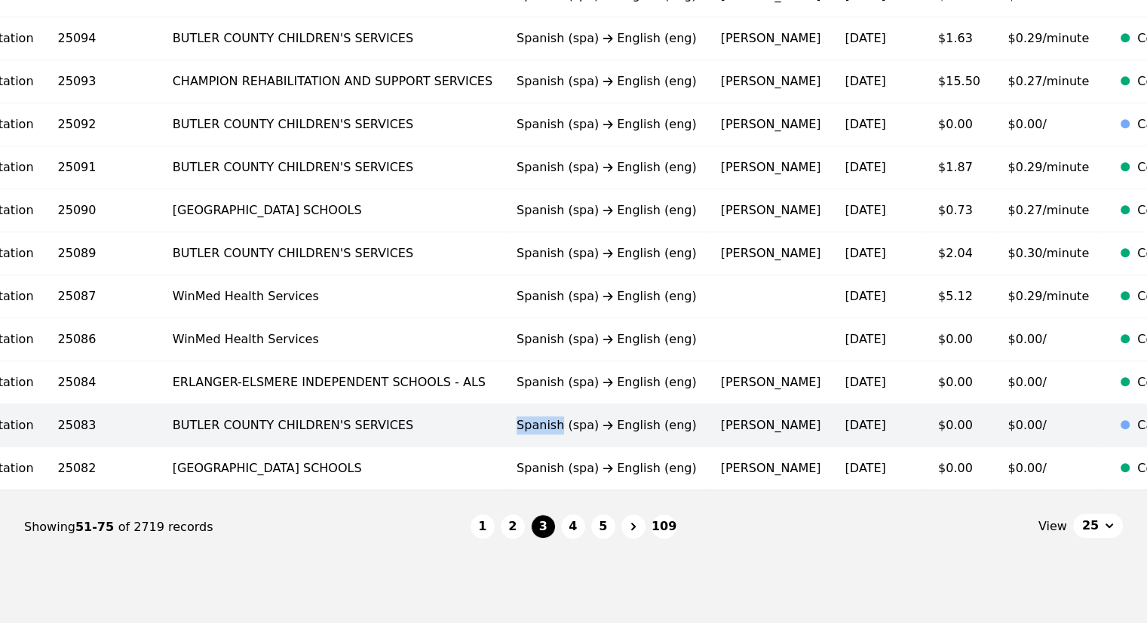
copy div "Spanish"
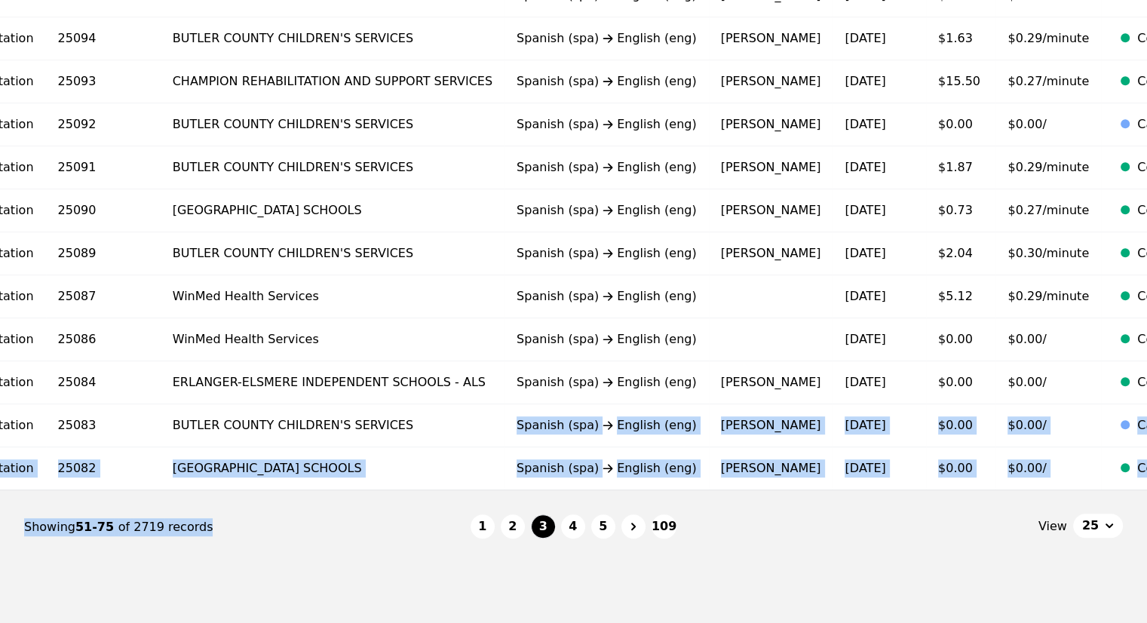
drag, startPoint x: 404, startPoint y: 419, endPoint x: 428, endPoint y: 499, distance: 82.8
click at [428, 499] on nav "Showing 51-75 of 2719 records 1 2 3 4 5 109 View 25" at bounding box center [573, 527] width 1099 height 74
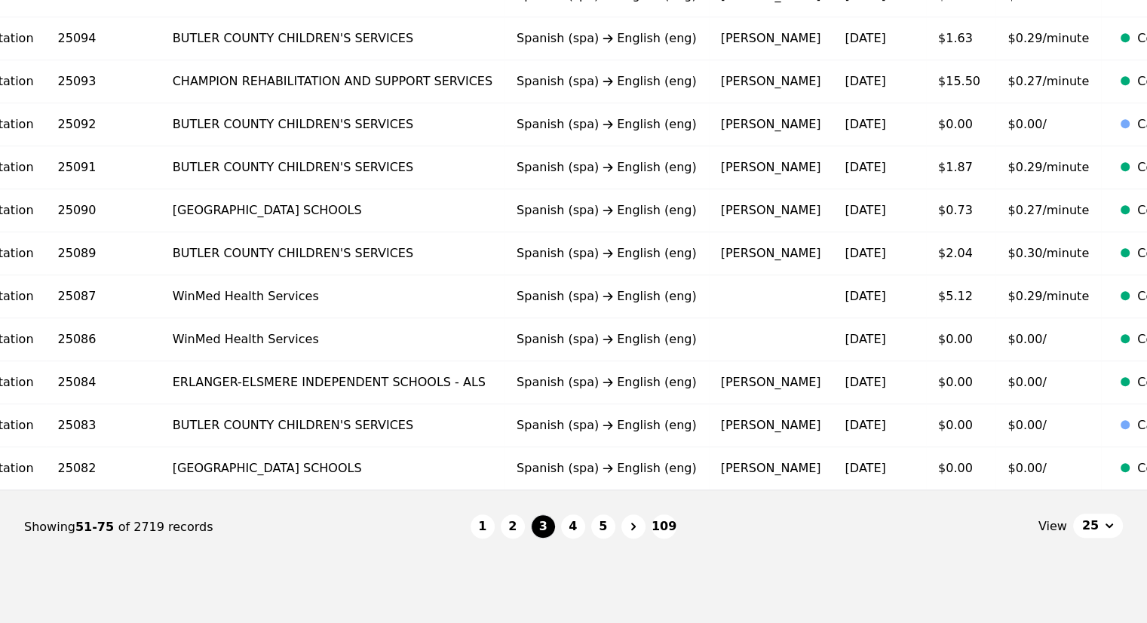
click at [320, 608] on div "© 2025 Lango LLC. All rights reserved. Privacy" at bounding box center [573, 628] width 1147 height 69
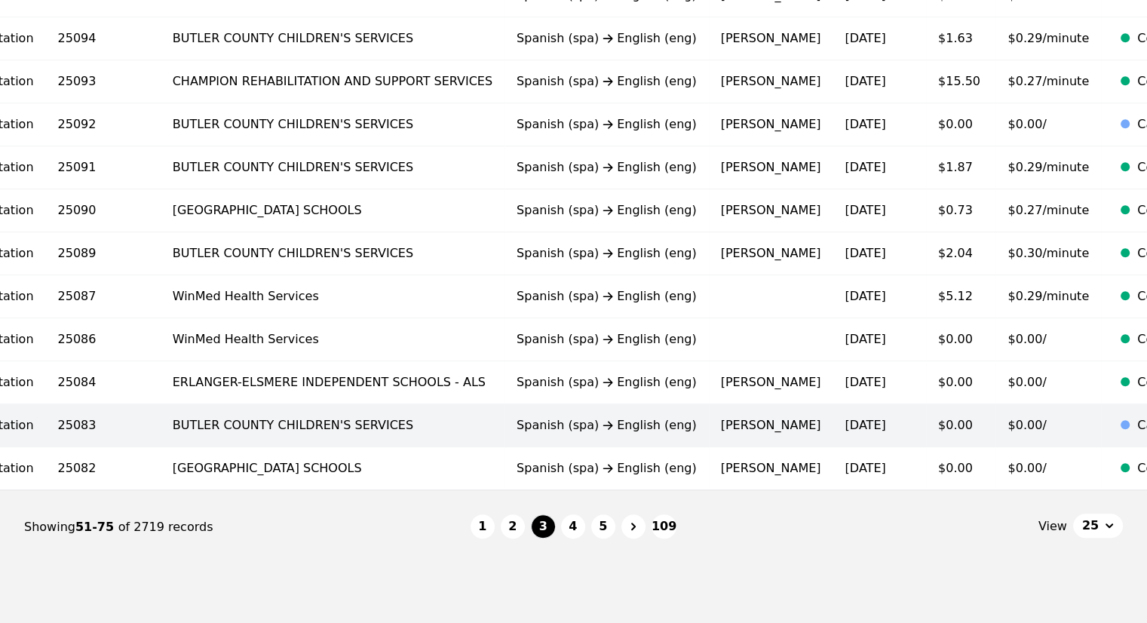
copy time "10/7/2025"
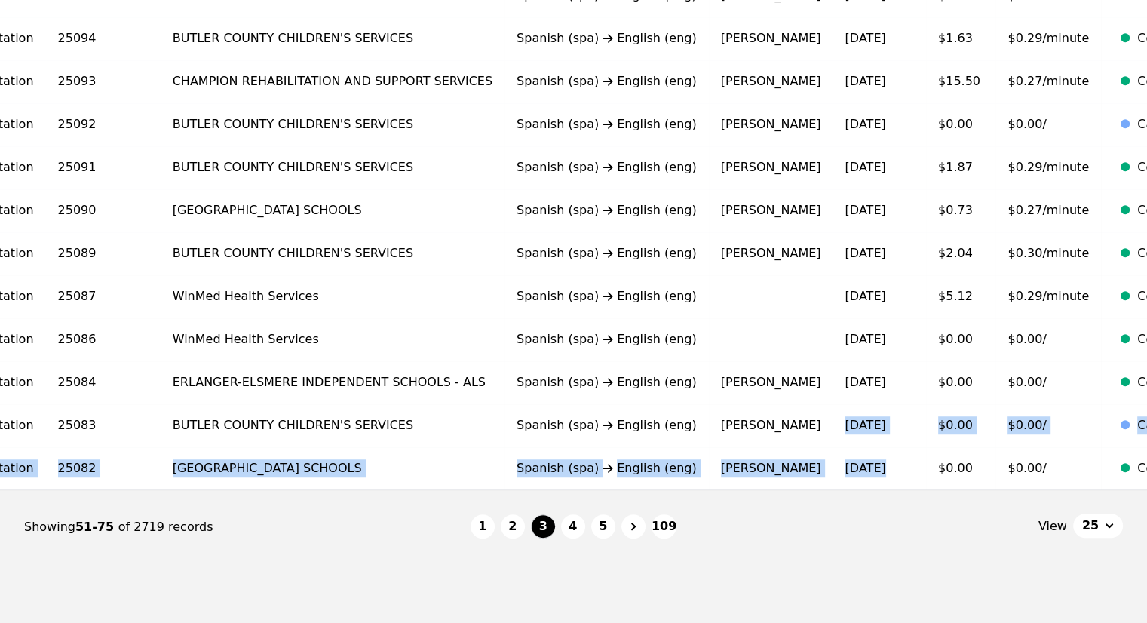
drag, startPoint x: 704, startPoint y: 422, endPoint x: 742, endPoint y: 493, distance: 80.7
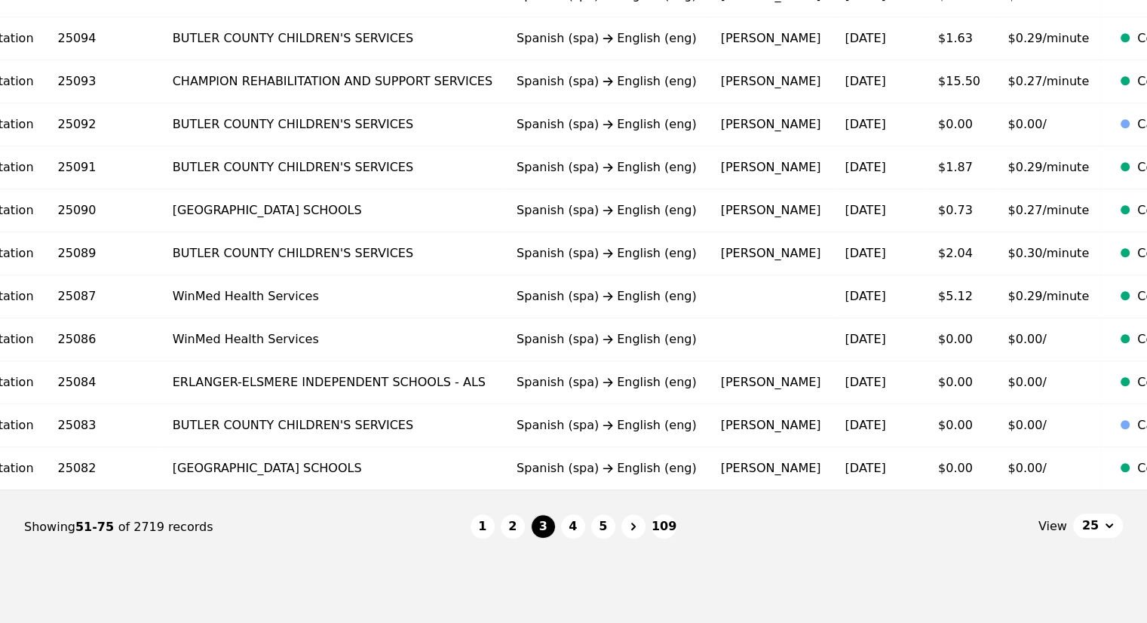
click at [751, 520] on nav "Showing 51-75 of 2719 records 1 2 3 4 5 109 View 25" at bounding box center [573, 527] width 1099 height 74
click at [567, 528] on button "4" at bounding box center [573, 526] width 24 height 24
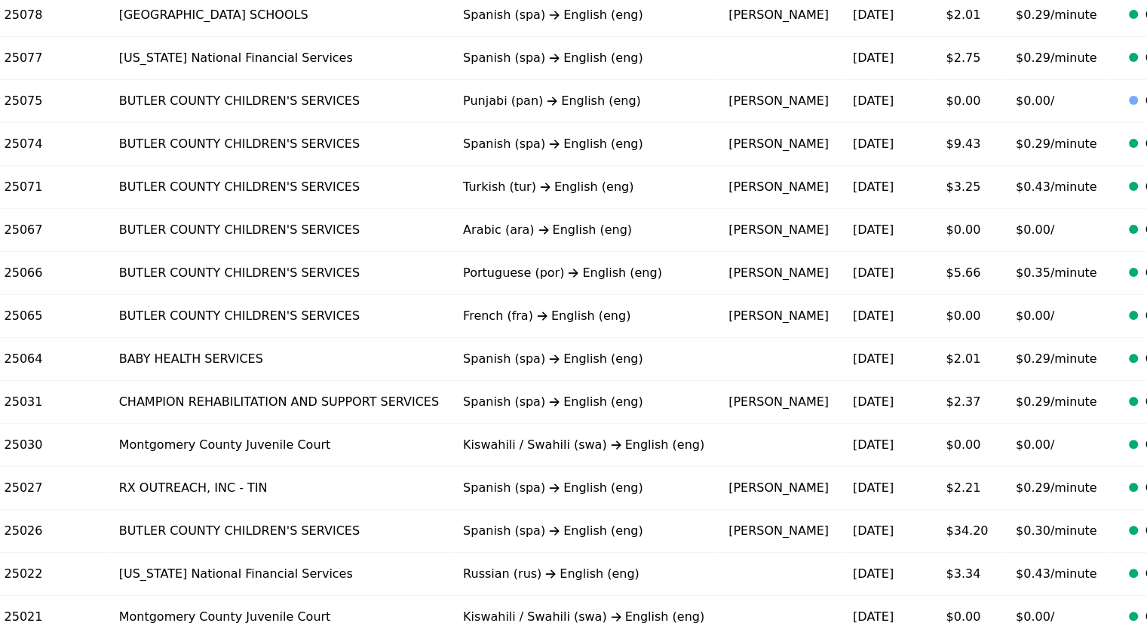
scroll to position [259, 0]
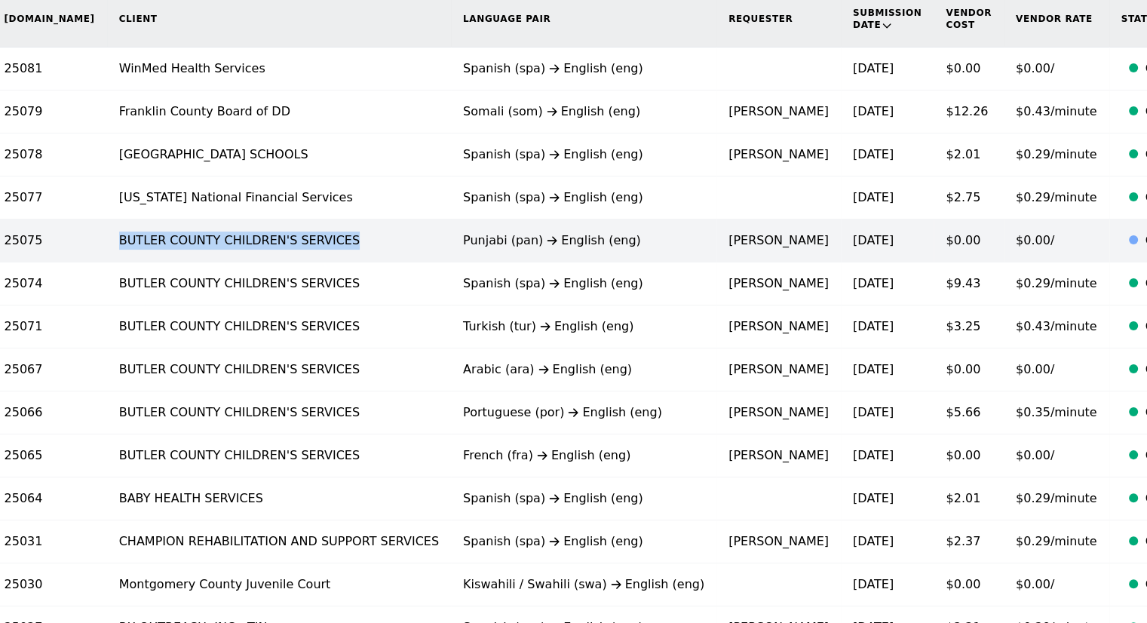
copy td "BUTLER COUNTY CHILDREN'S SERVICES"
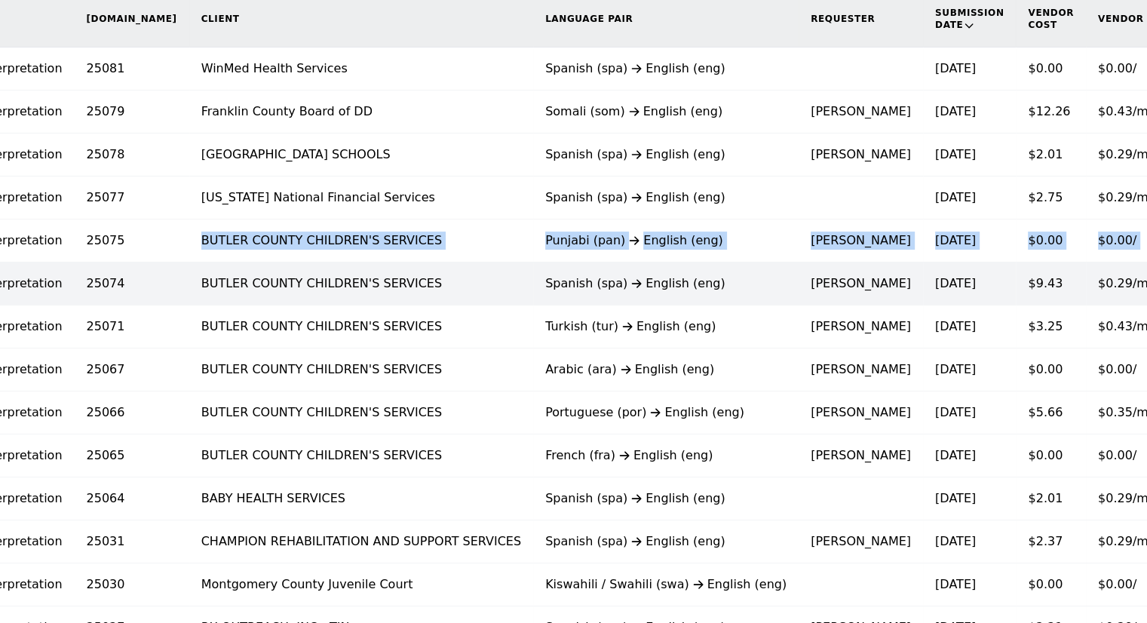
drag, startPoint x: 36, startPoint y: 241, endPoint x: 0, endPoint y: 260, distance: 40.8
click at [0, 260] on tbody "On-Demand Audio Interpretation 25081 WinMed Health Services Spanish (spa) Engli…" at bounding box center [620, 584] width 1537 height 1075
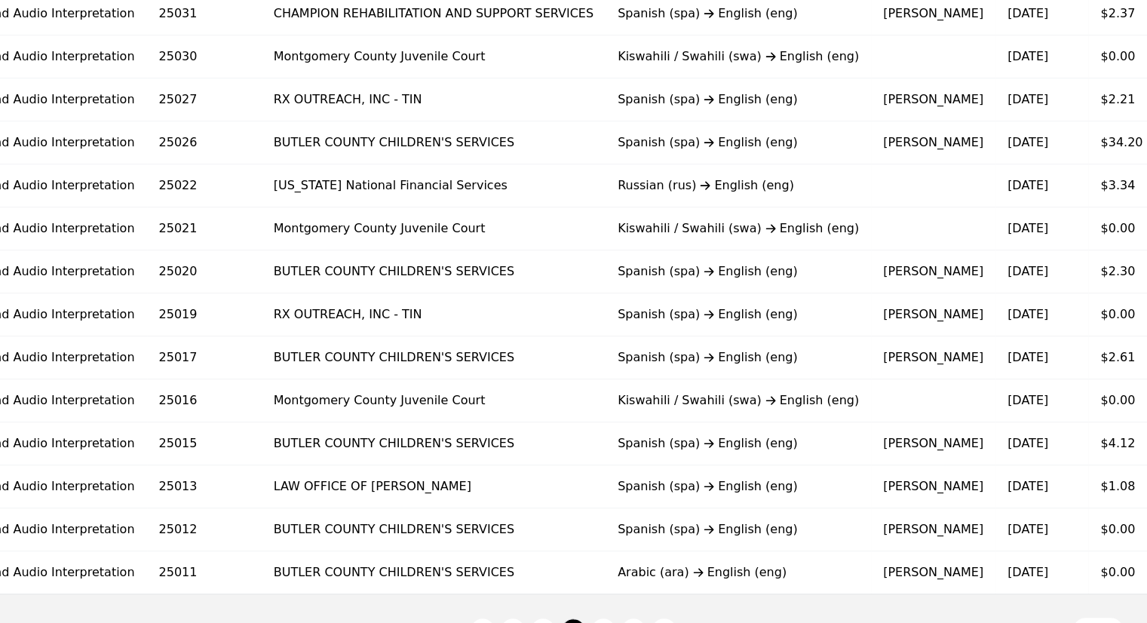
scroll to position [0, 254]
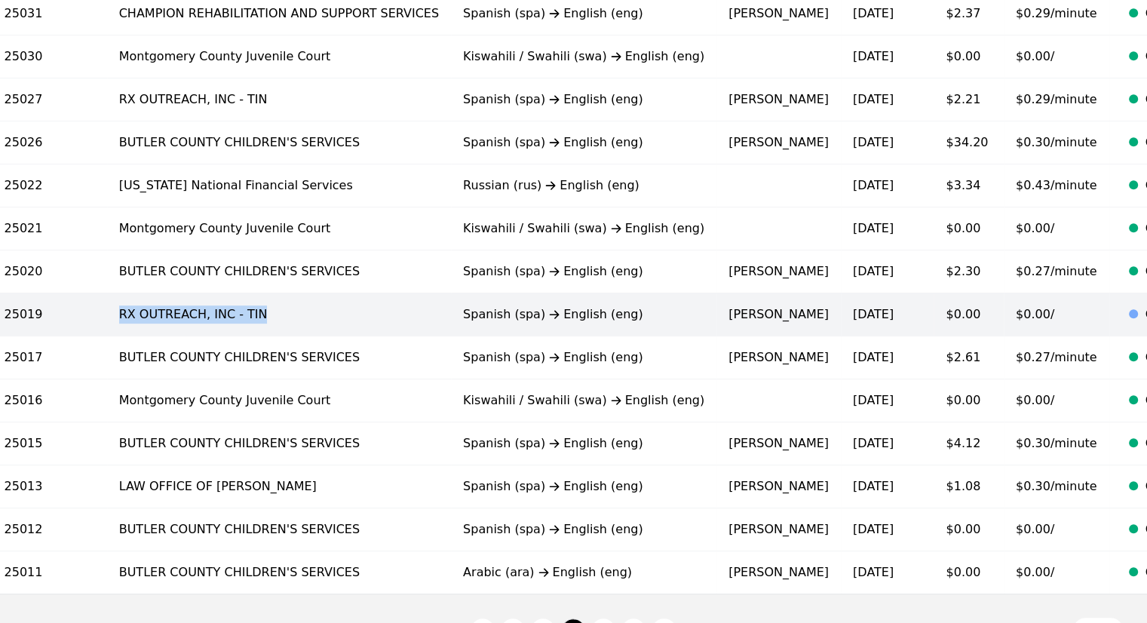
copy td "RX OUTREACH, INC - TIN"
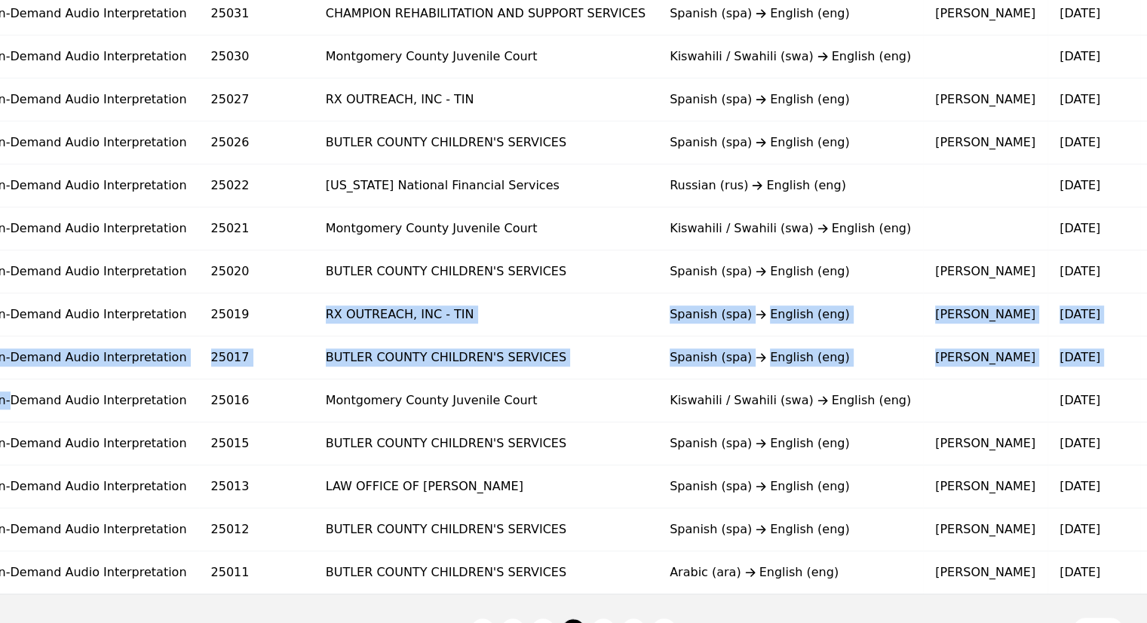
drag, startPoint x: 43, startPoint y: 305, endPoint x: 0, endPoint y: 378, distance: 84.2
click at [0, 378] on div "Type Req.ID Client Language Pair Requester Submission Date Vendor Cost Vendor R…" at bounding box center [744, 29] width 1585 height 1131
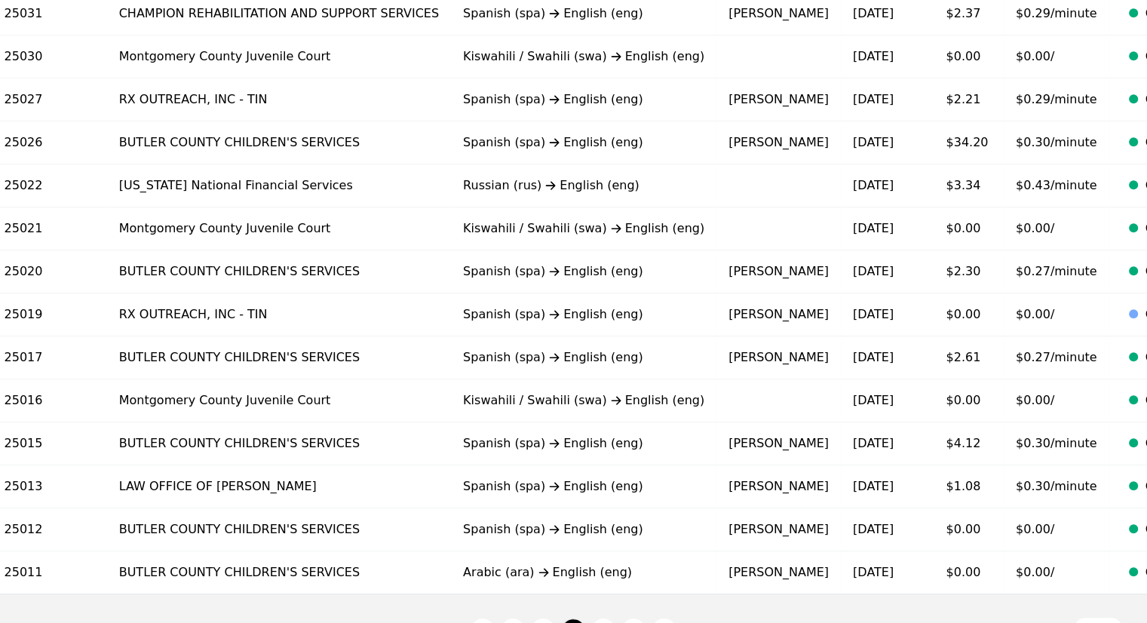
click at [752, 613] on nav "Showing 76-100 of 2719 records 1 3 4 5 109 View 25" at bounding box center [573, 631] width 1099 height 74
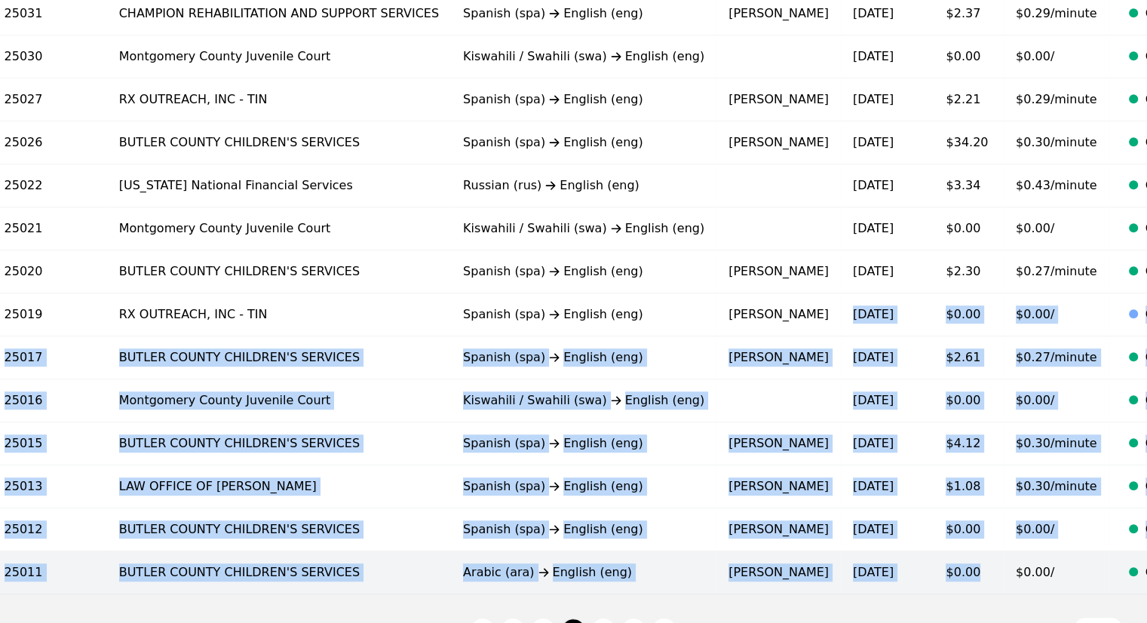
drag, startPoint x: 706, startPoint y: 310, endPoint x: 819, endPoint y: 568, distance: 281.7
click at [818, 557] on tbody "On-Demand Audio Interpretation 25081 WinMed Health Services Spanish (spa) Engli…" at bounding box center [538, 56] width 1537 height 1075
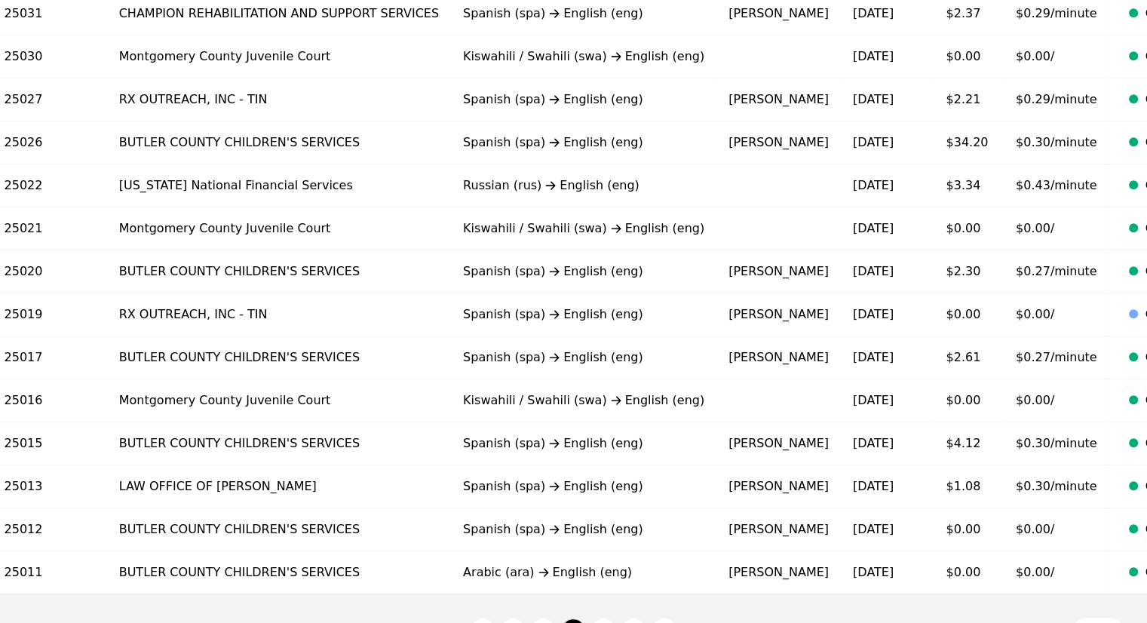
click at [579, 612] on nav "Showing 76-100 of 2719 records 1 3 4 5 109 View 25" at bounding box center [573, 631] width 1099 height 74
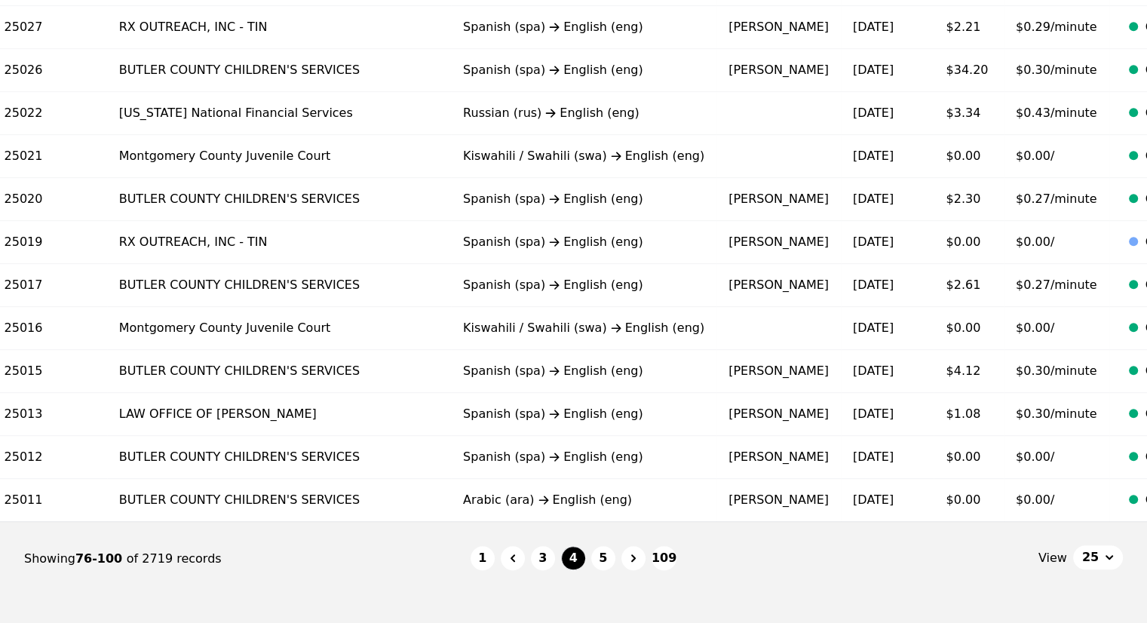
scroll to position [938, 0]
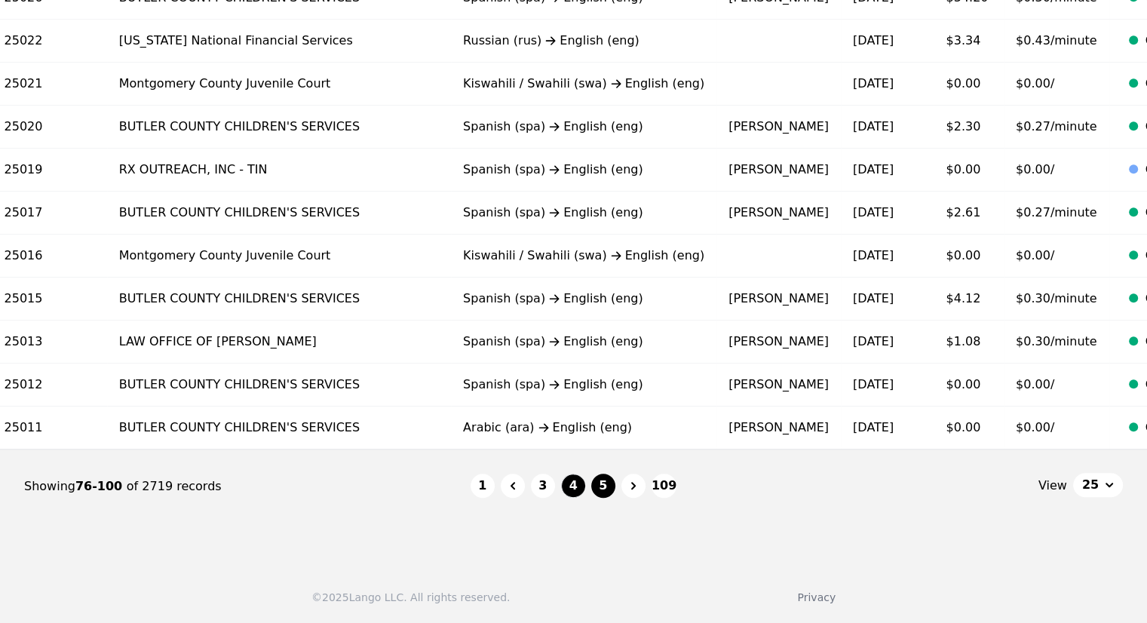
click at [600, 482] on button "5" at bounding box center [603, 486] width 24 height 24
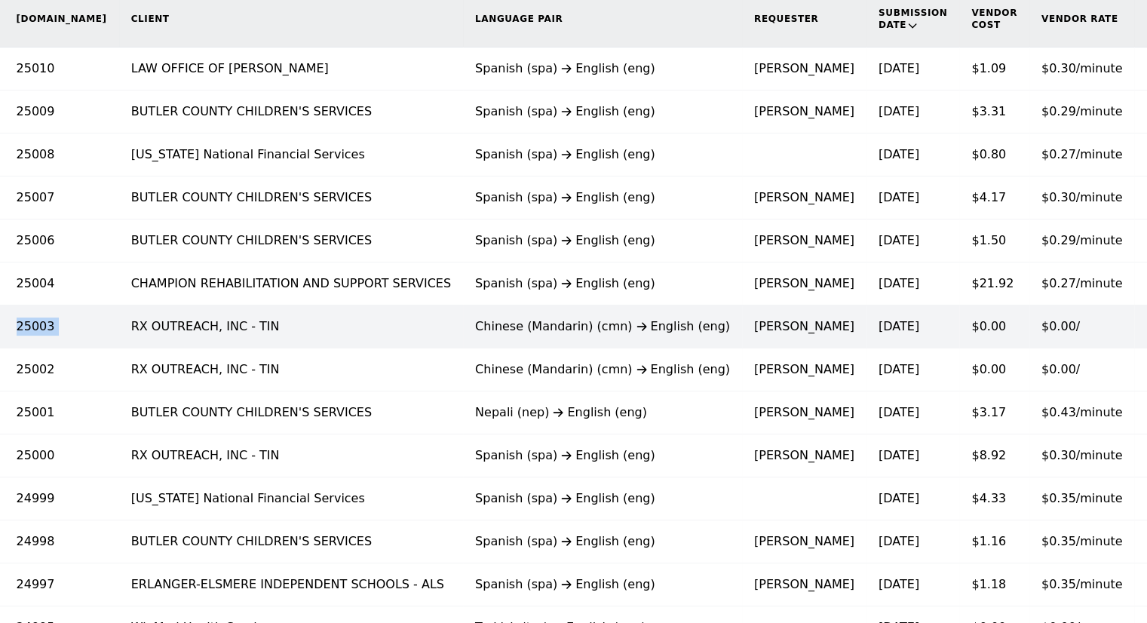
scroll to position [0, 196]
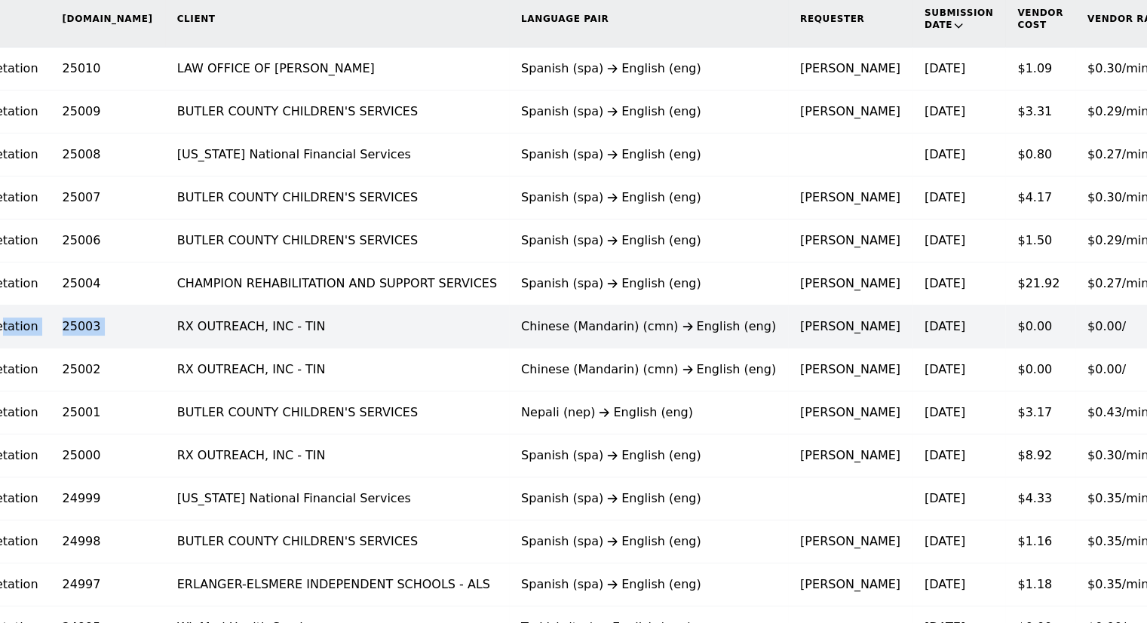
drag, startPoint x: 28, startPoint y: 321, endPoint x: 5, endPoint y: 324, distance: 23.6
click at [5, 324] on tr "On-Demand Audio Interpretation 25003 RX OUTREACH, INC - TIN Chinese (Mandarin) …" at bounding box center [603, 326] width 1551 height 43
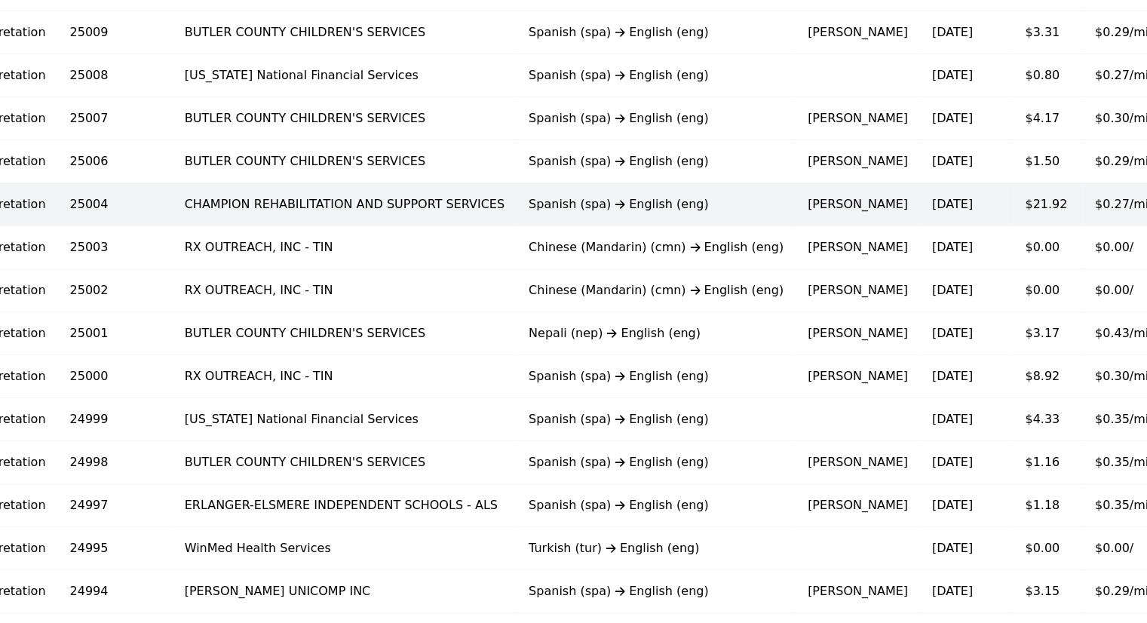
scroll to position [335, 0]
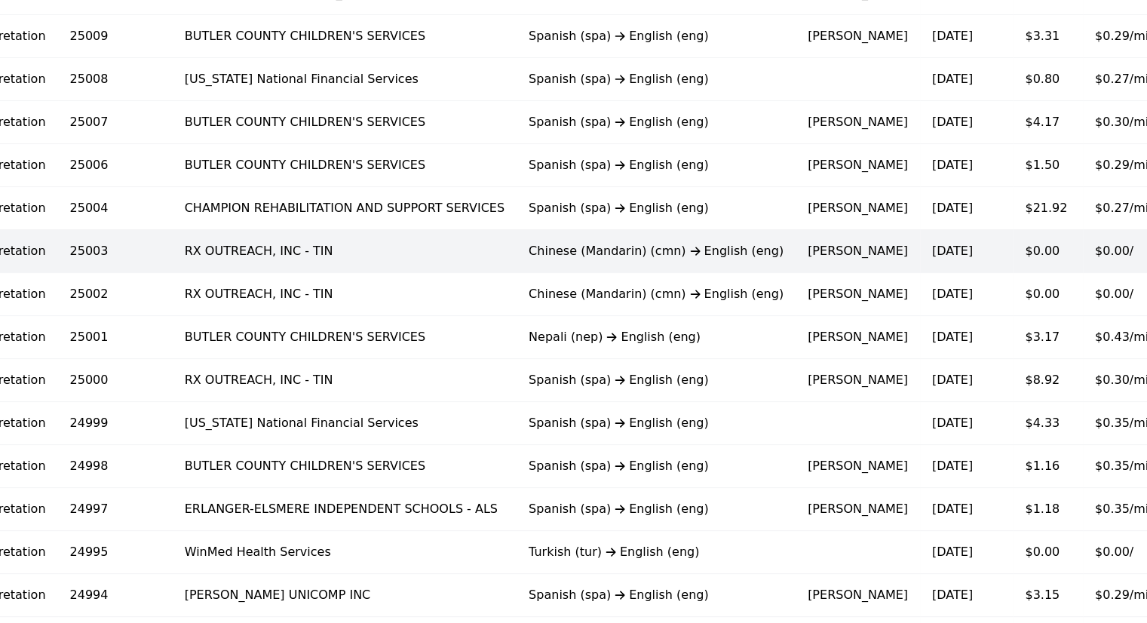
click at [529, 250] on div "Chinese (Mandarin) (cmn) English (eng)" at bounding box center [656, 251] width 255 height 18
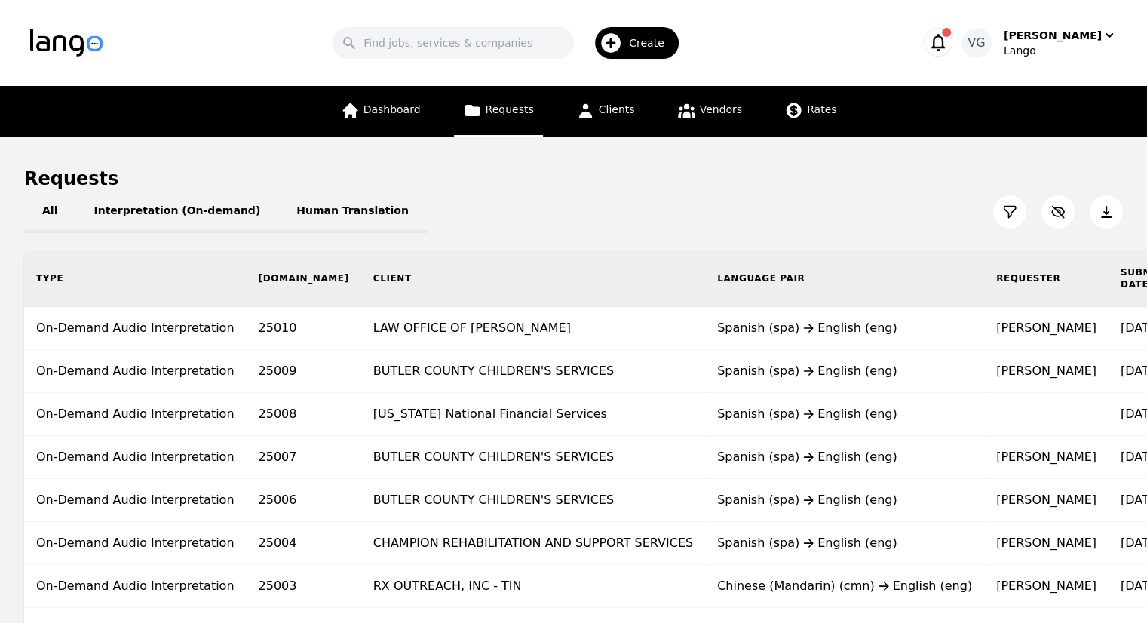
click at [166, 258] on th "Type" at bounding box center [135, 278] width 222 height 55
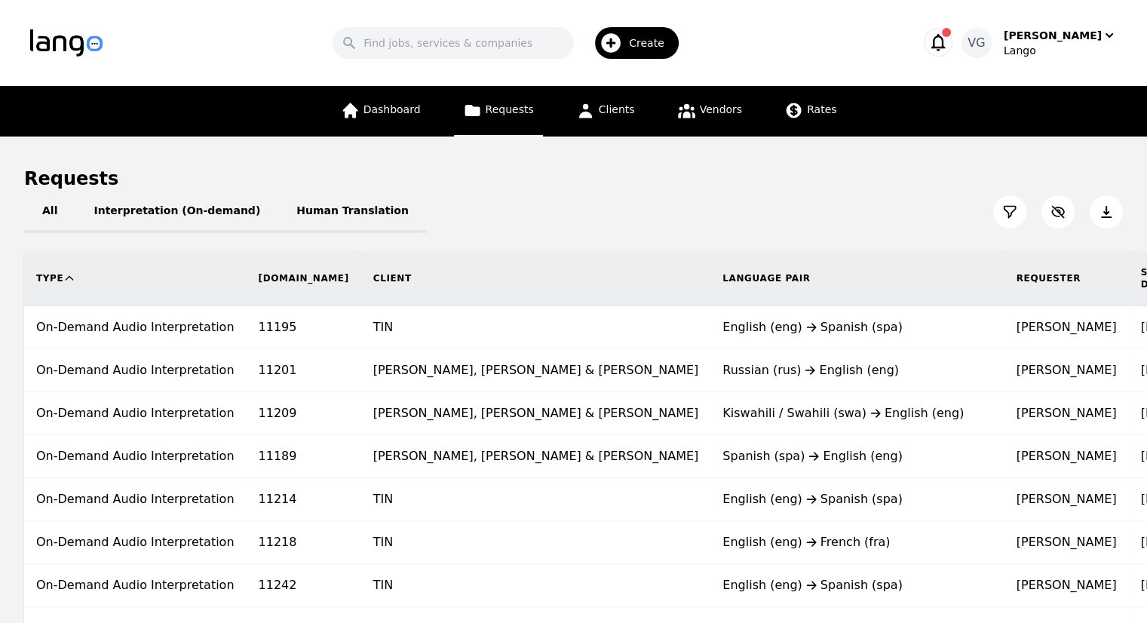
click at [38, 210] on button "All" at bounding box center [49, 212] width 51 height 42
click at [75, 205] on button "Interpretation (On-demand)" at bounding box center [176, 212] width 203 height 42
click at [66, 204] on button "All" at bounding box center [49, 212] width 51 height 42
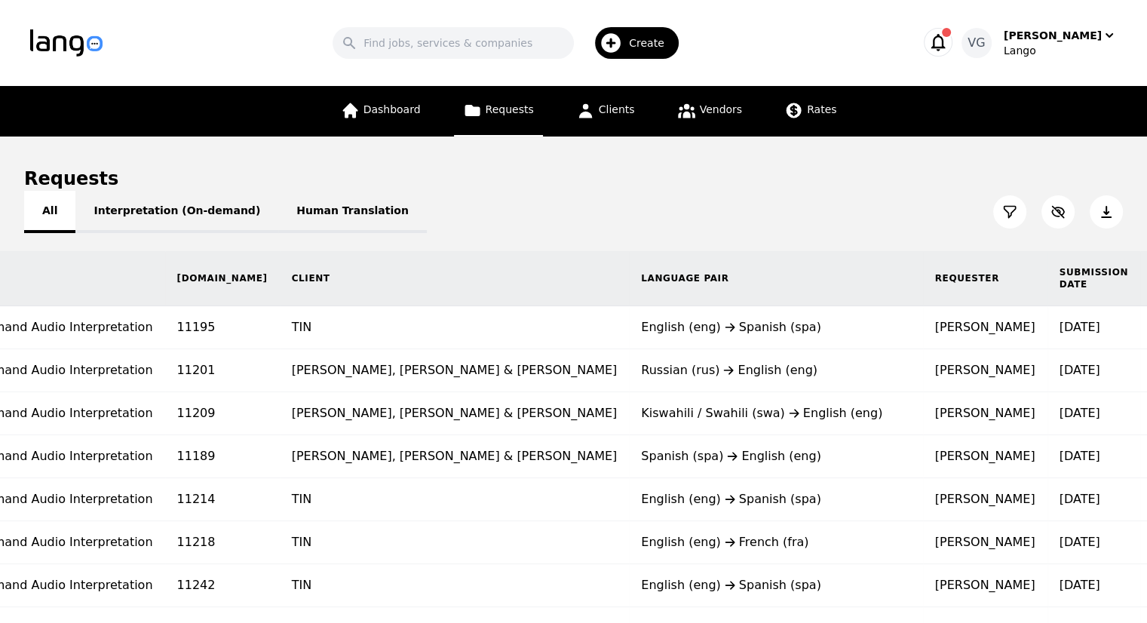
click at [35, 209] on button "All" at bounding box center [49, 212] width 51 height 42
click at [61, 201] on button "All" at bounding box center [49, 212] width 51 height 42
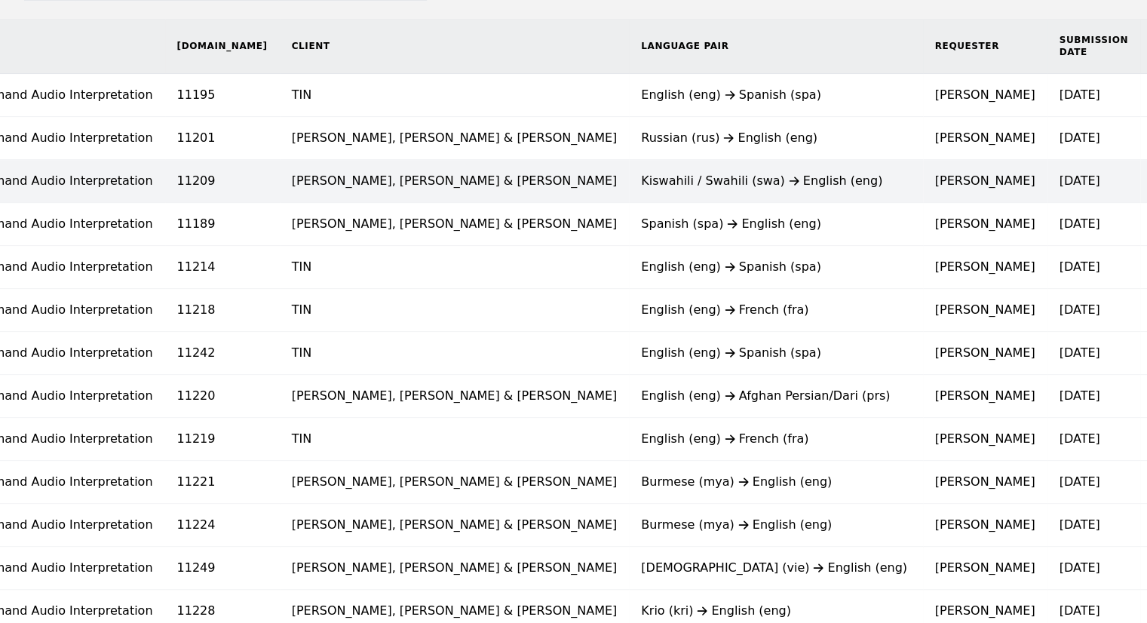
scroll to position [108, 0]
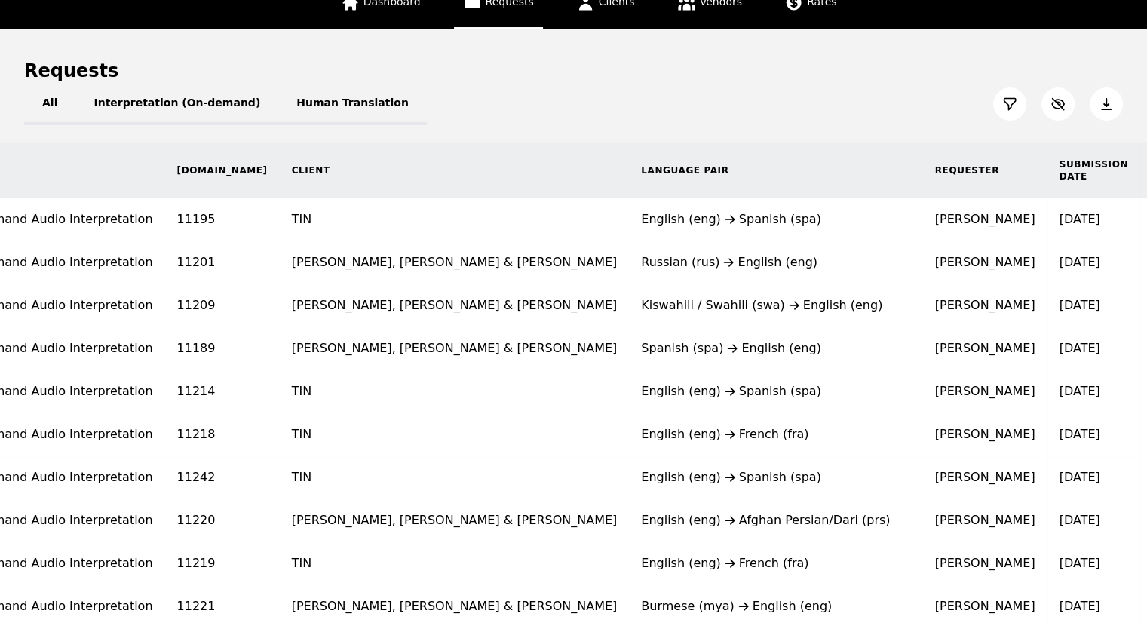
click at [1048, 173] on th "Submission Date" at bounding box center [1094, 170] width 93 height 55
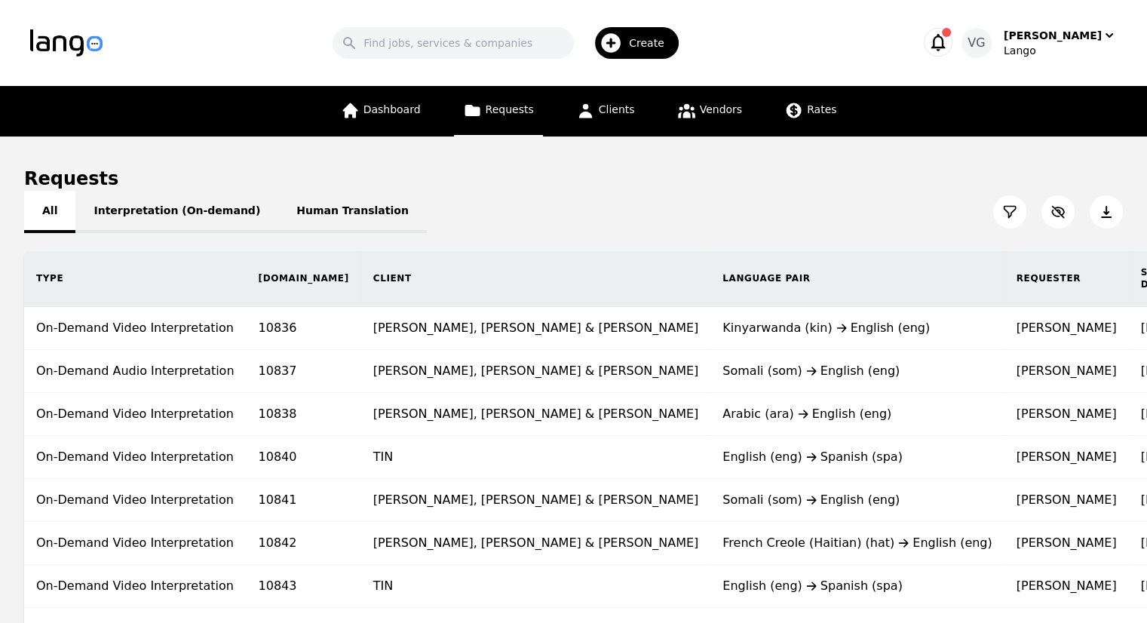
click at [55, 203] on button "All" at bounding box center [49, 212] width 51 height 42
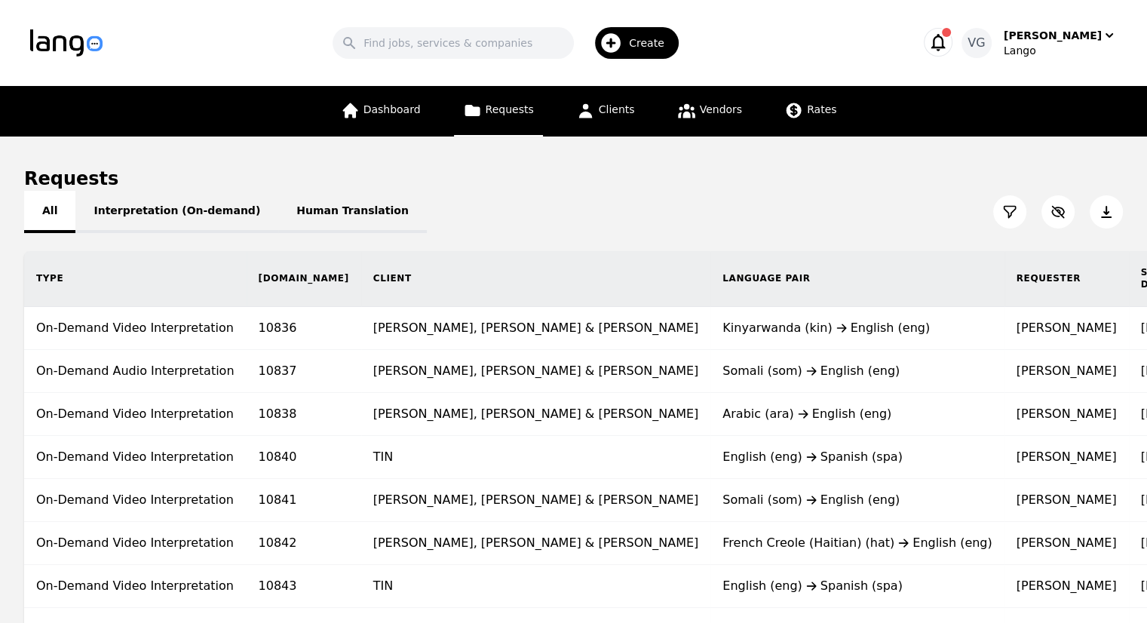
click at [55, 203] on button "All" at bounding box center [49, 212] width 51 height 42
click at [400, 109] on span "Dashboard" at bounding box center [392, 109] width 57 height 12
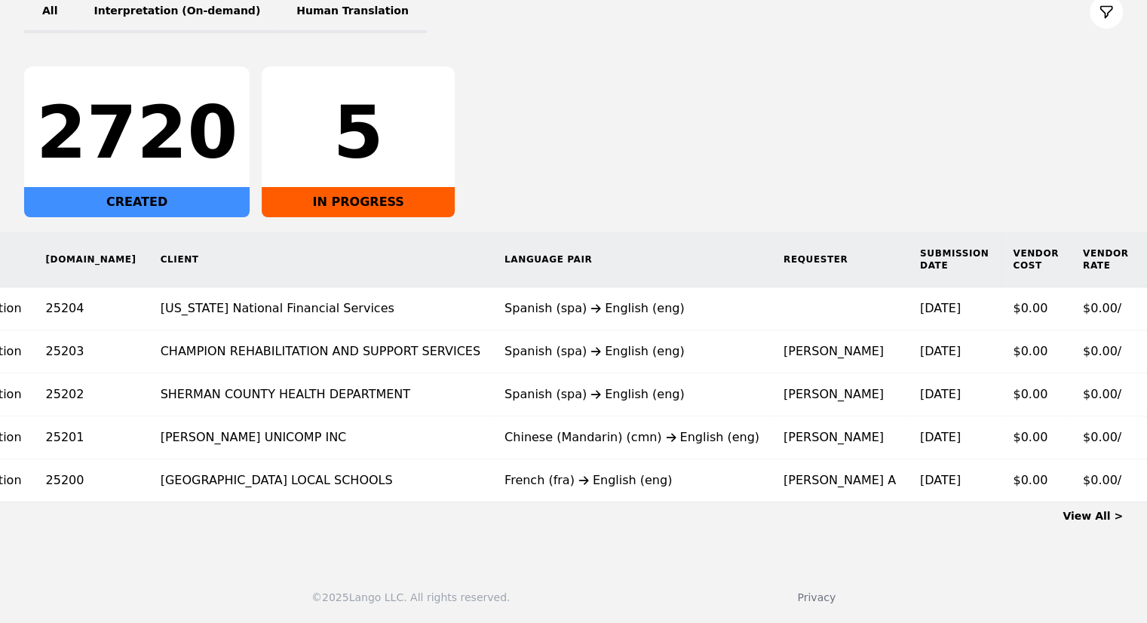
scroll to position [0, 217]
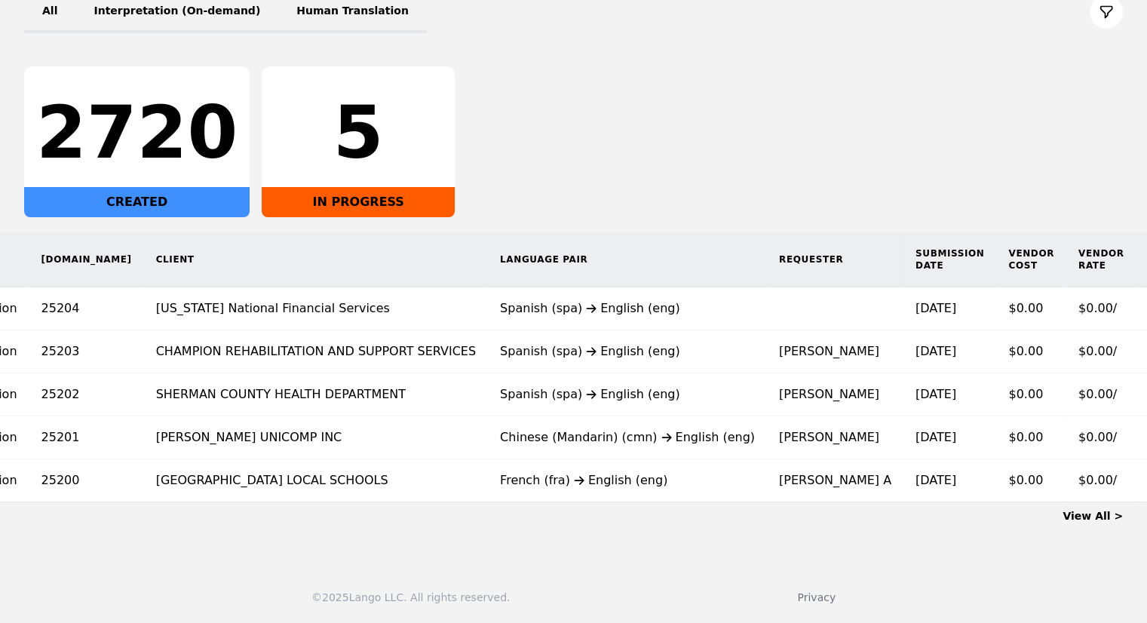
click at [600, 244] on th "Language Pair" at bounding box center [627, 259] width 279 height 55
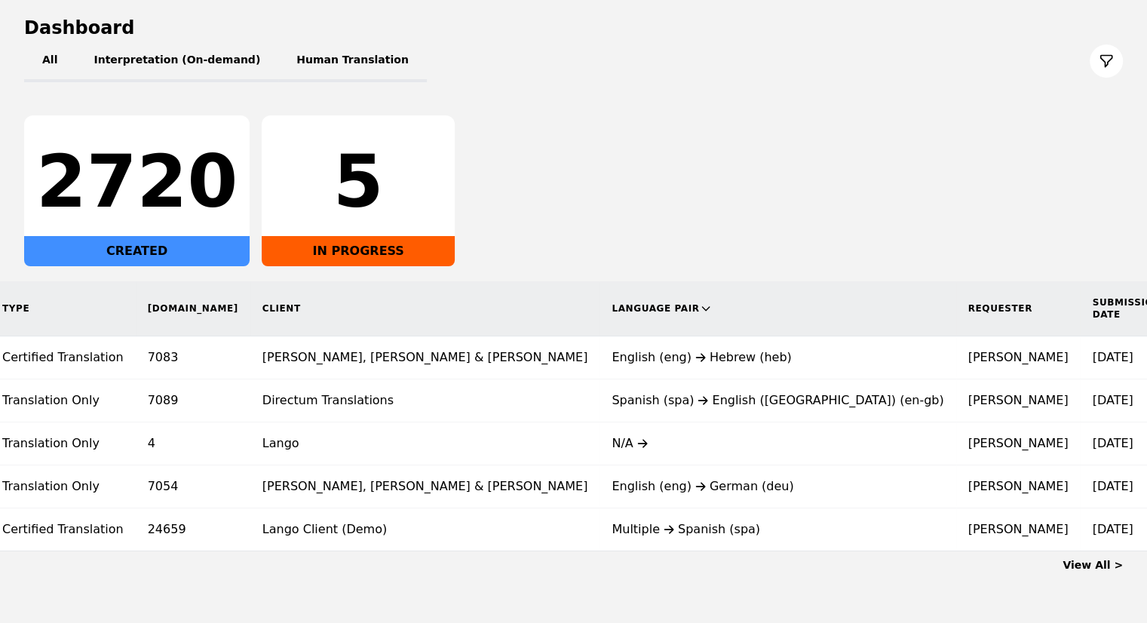
scroll to position [0, 46]
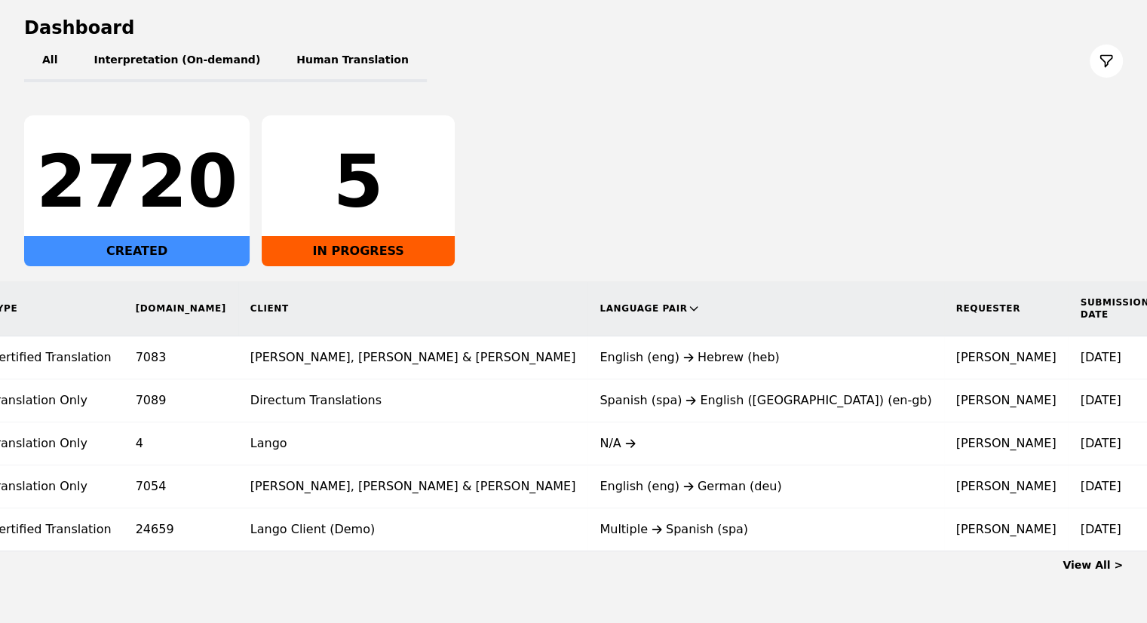
click at [1094, 571] on link "View All >" at bounding box center [1093, 565] width 60 height 12
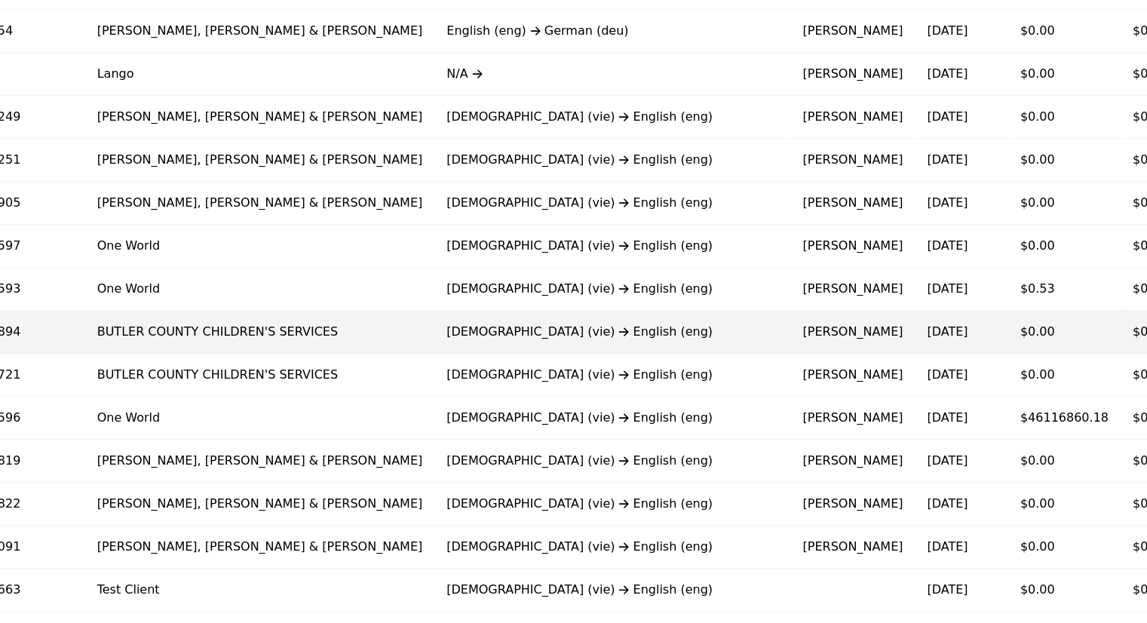
scroll to position [259, 0]
